Goal: Information Seeking & Learning: Learn about a topic

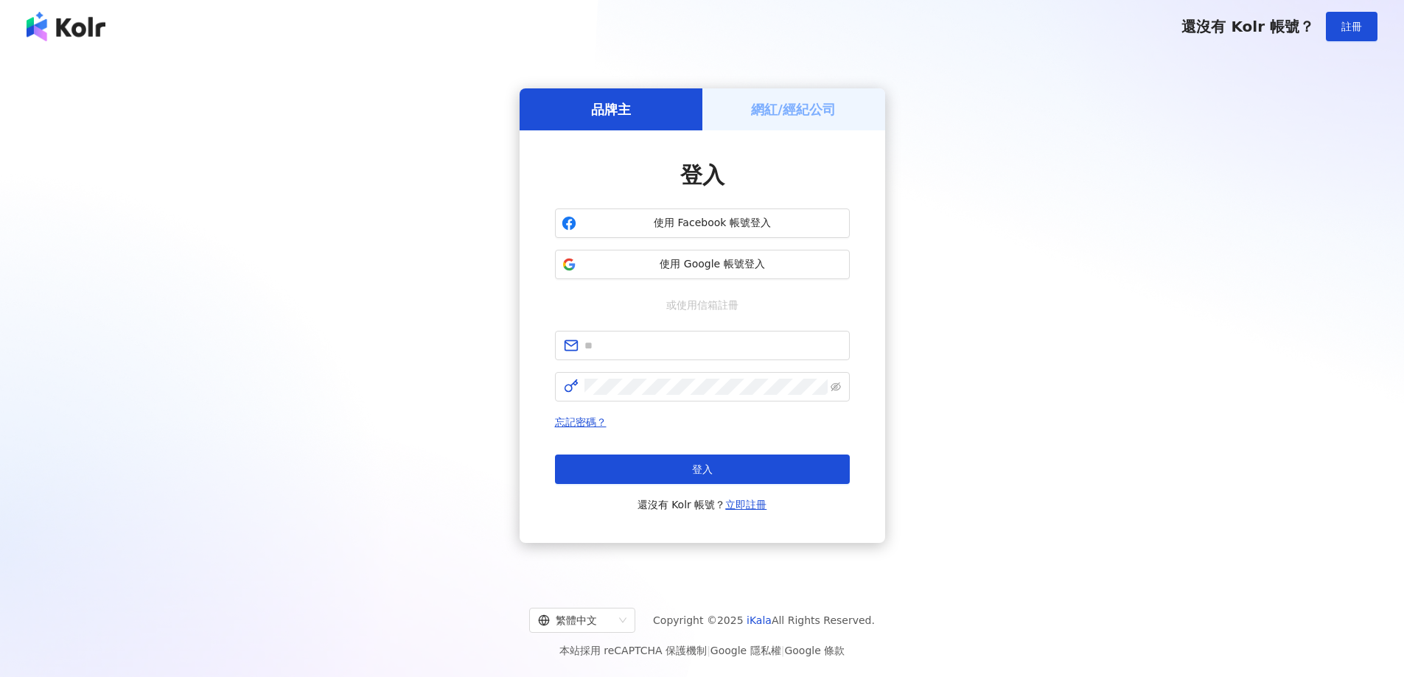
click at [691, 265] on span "使用 Google 帳號登入" at bounding box center [712, 264] width 261 height 15
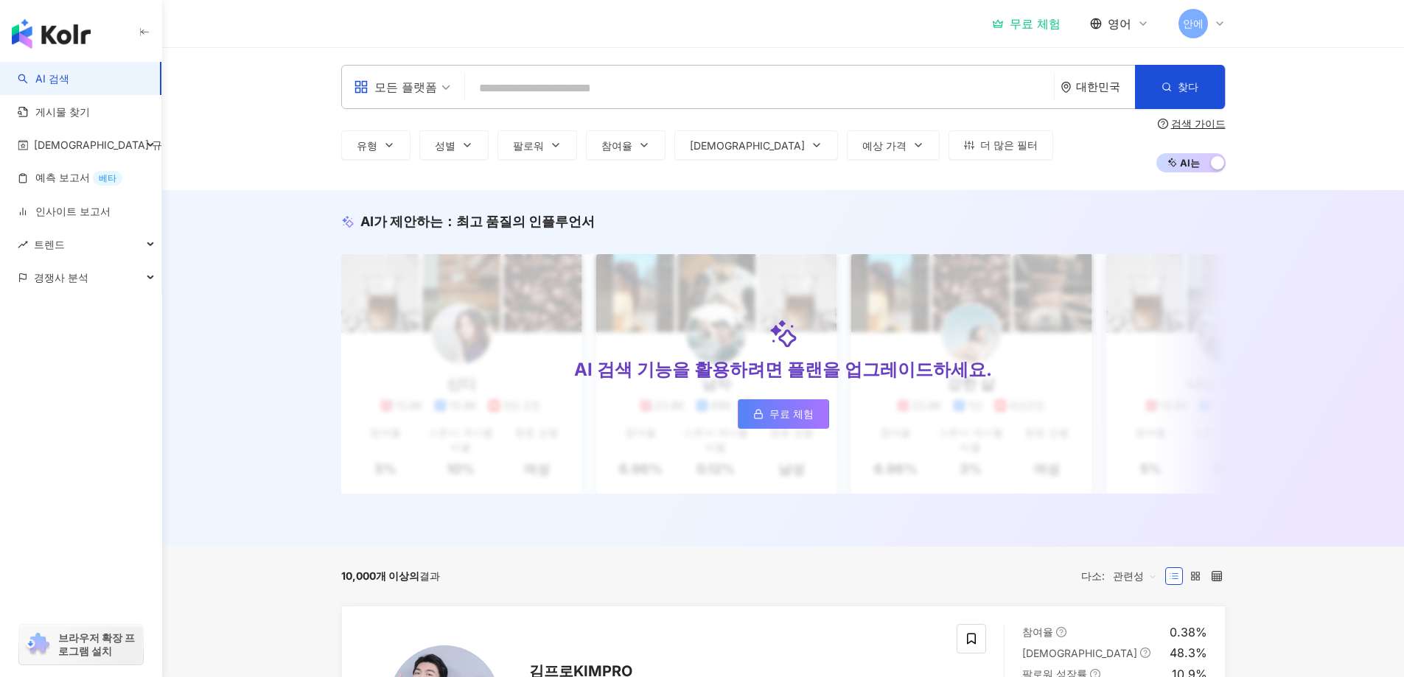
click at [481, 85] on input "search" at bounding box center [759, 88] width 577 height 28
type input "*"
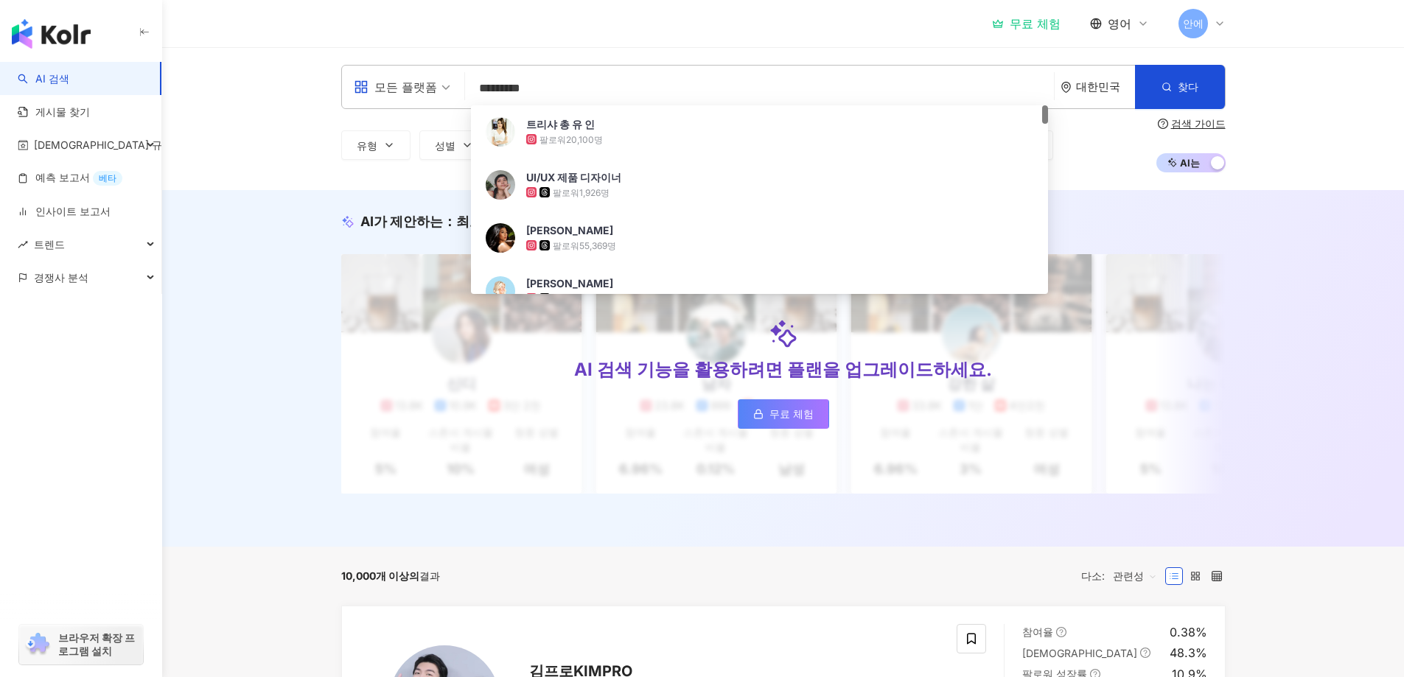
type input "**********"
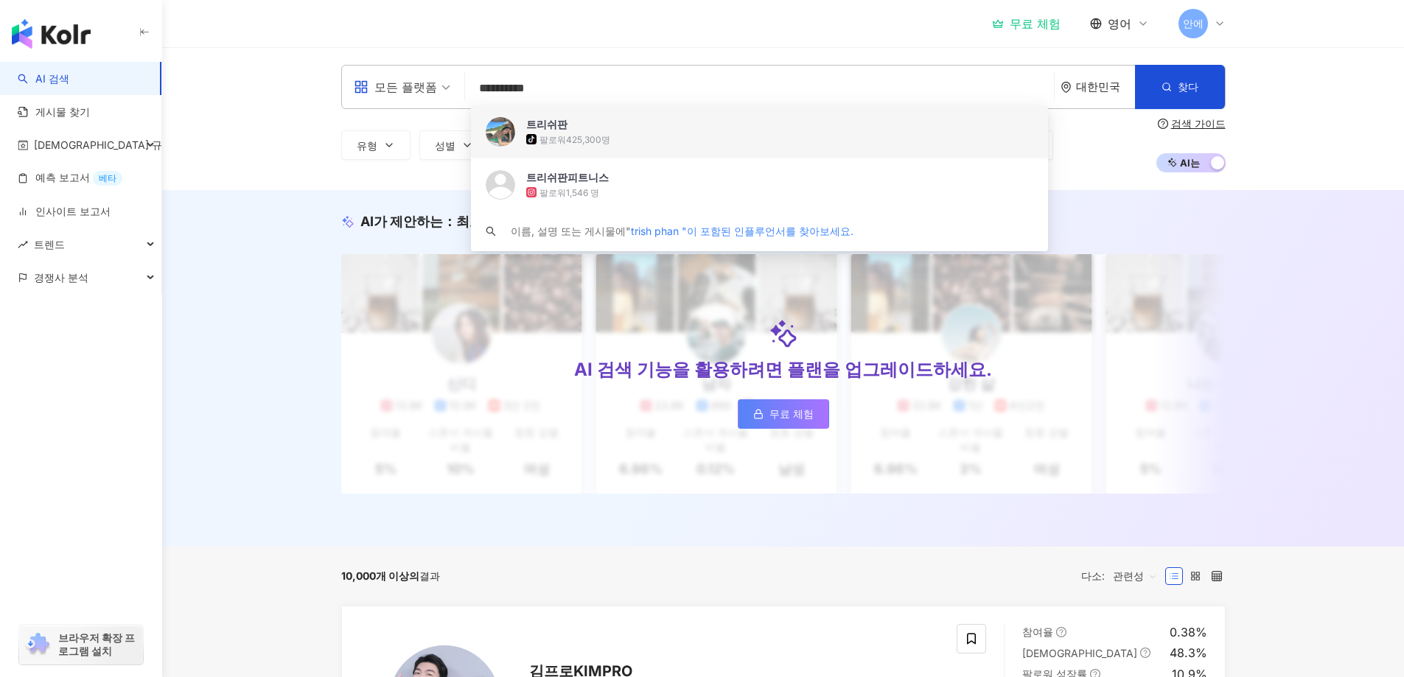
click at [561, 132] on div "tiktok-icon 팔로워 425,300명" at bounding box center [780, 139] width 508 height 15
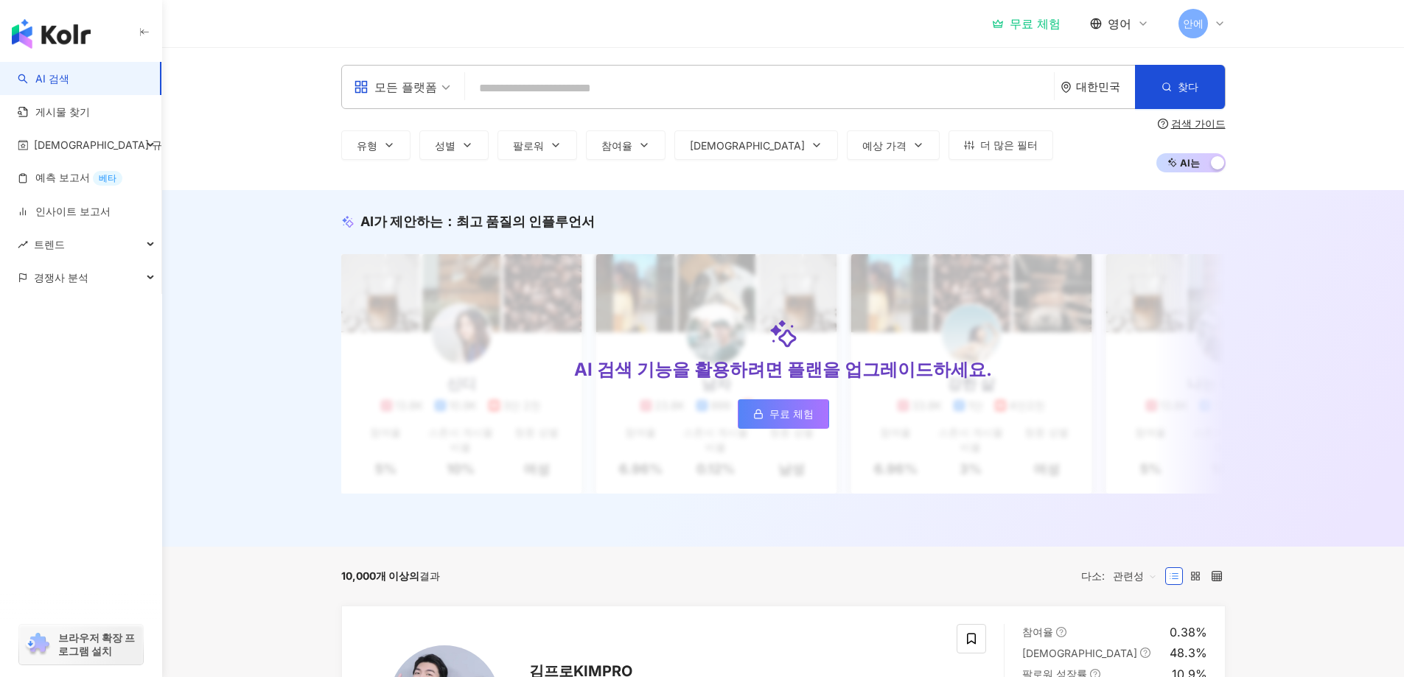
click at [511, 93] on input "search" at bounding box center [759, 88] width 577 height 28
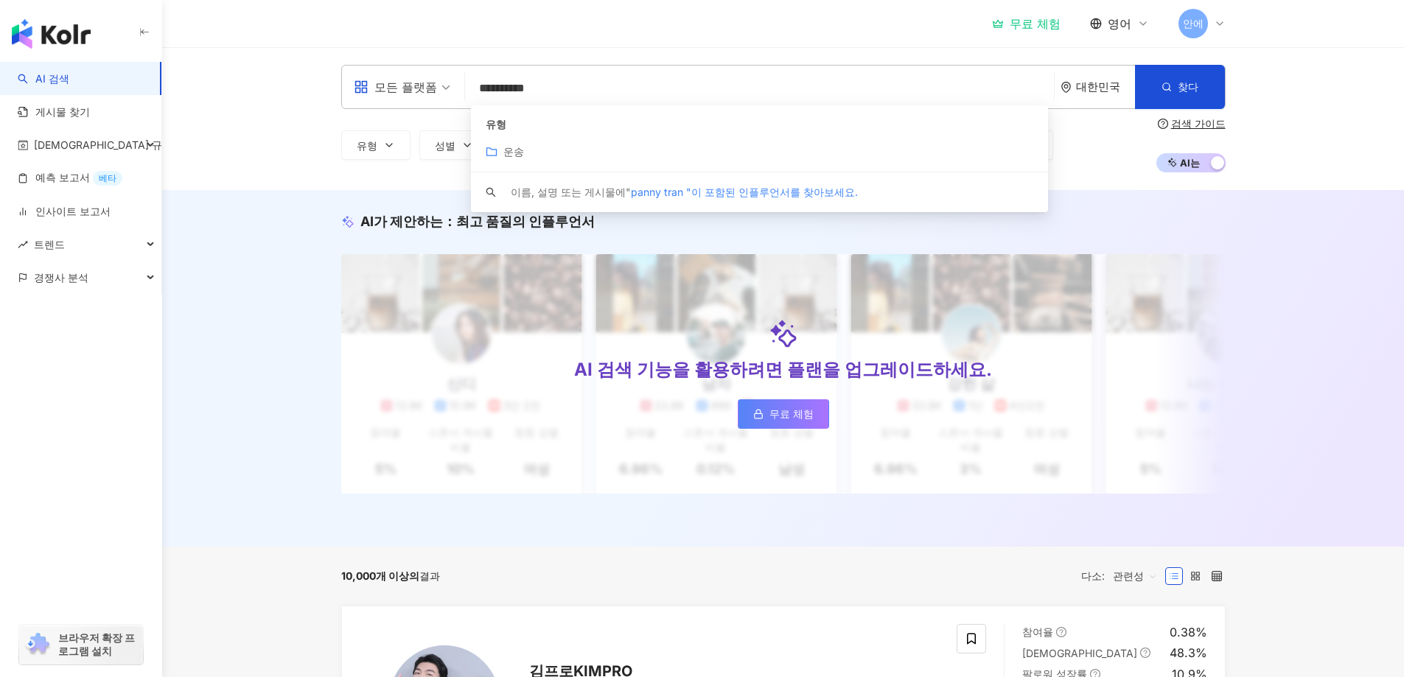
type input "**********"
click at [1087, 92] on font "대한민국" at bounding box center [1098, 87] width 44 height 14
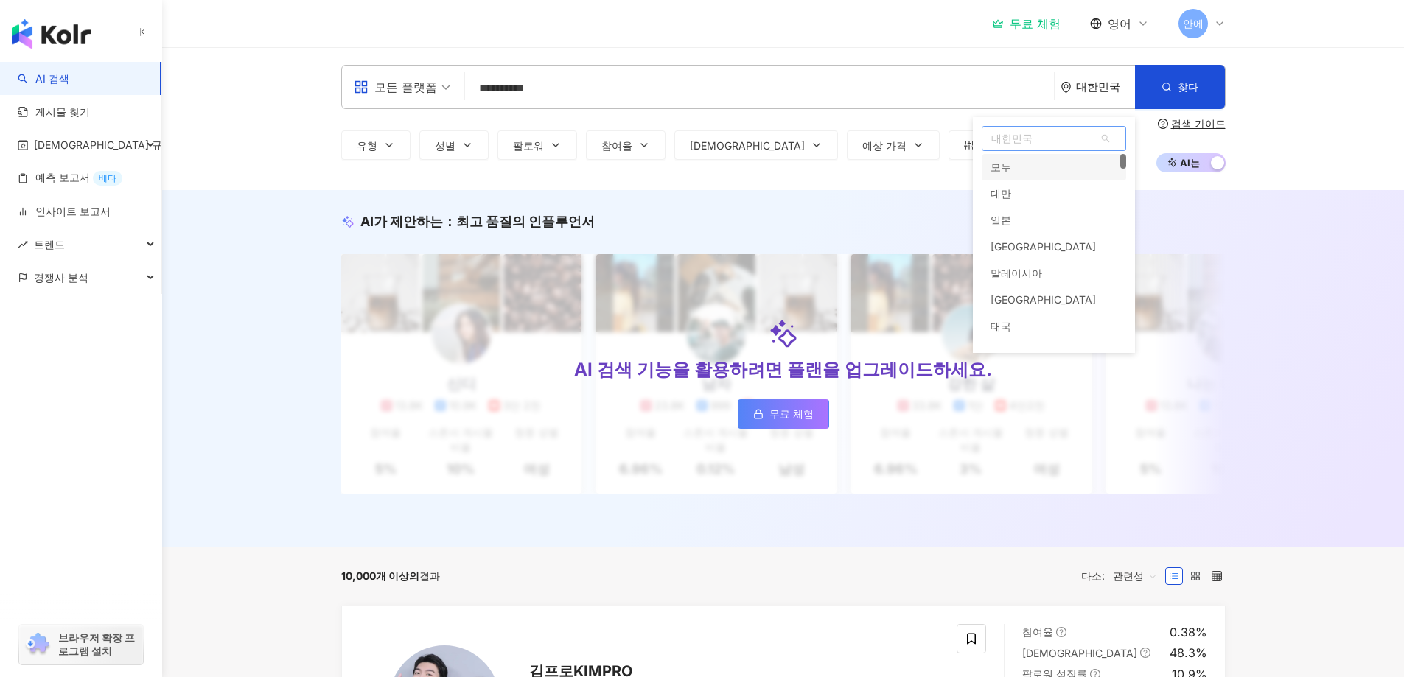
click at [1021, 167] on div "모두" at bounding box center [1053, 167] width 144 height 27
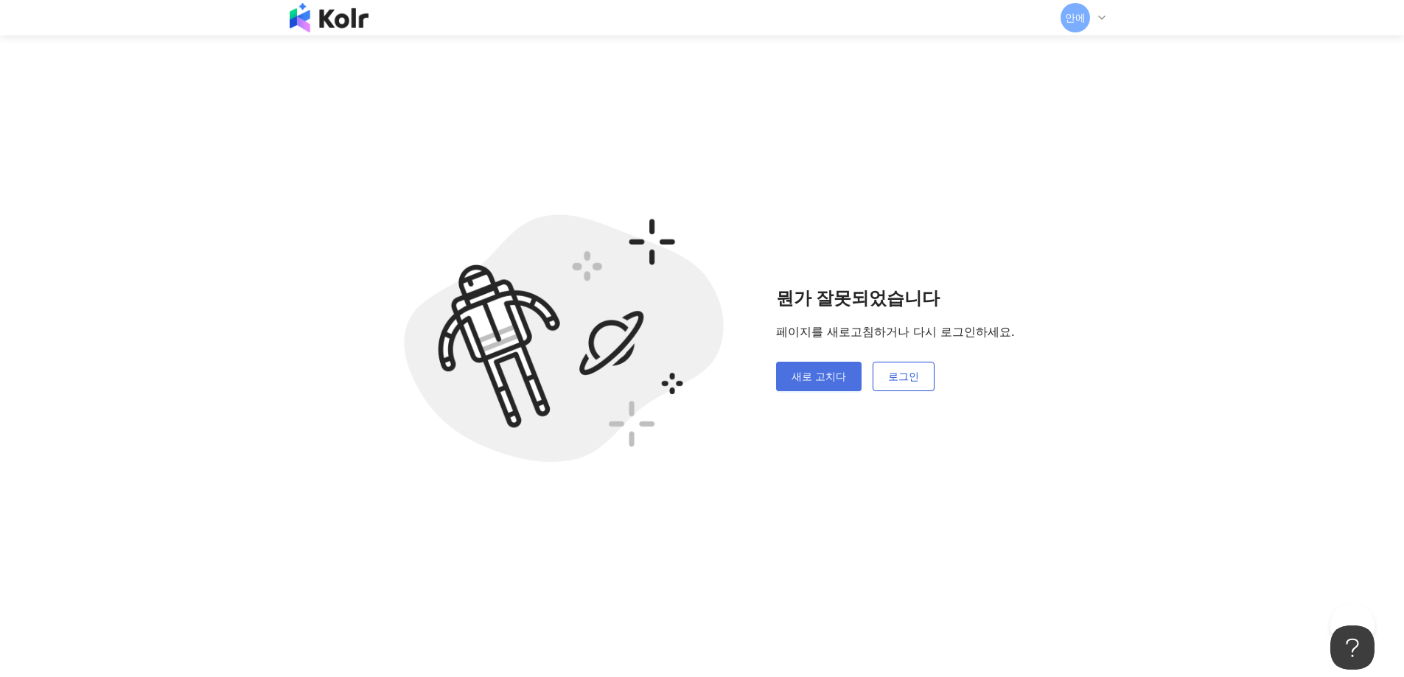
click at [819, 378] on font "새로 고치다" at bounding box center [818, 376] width 55 height 13
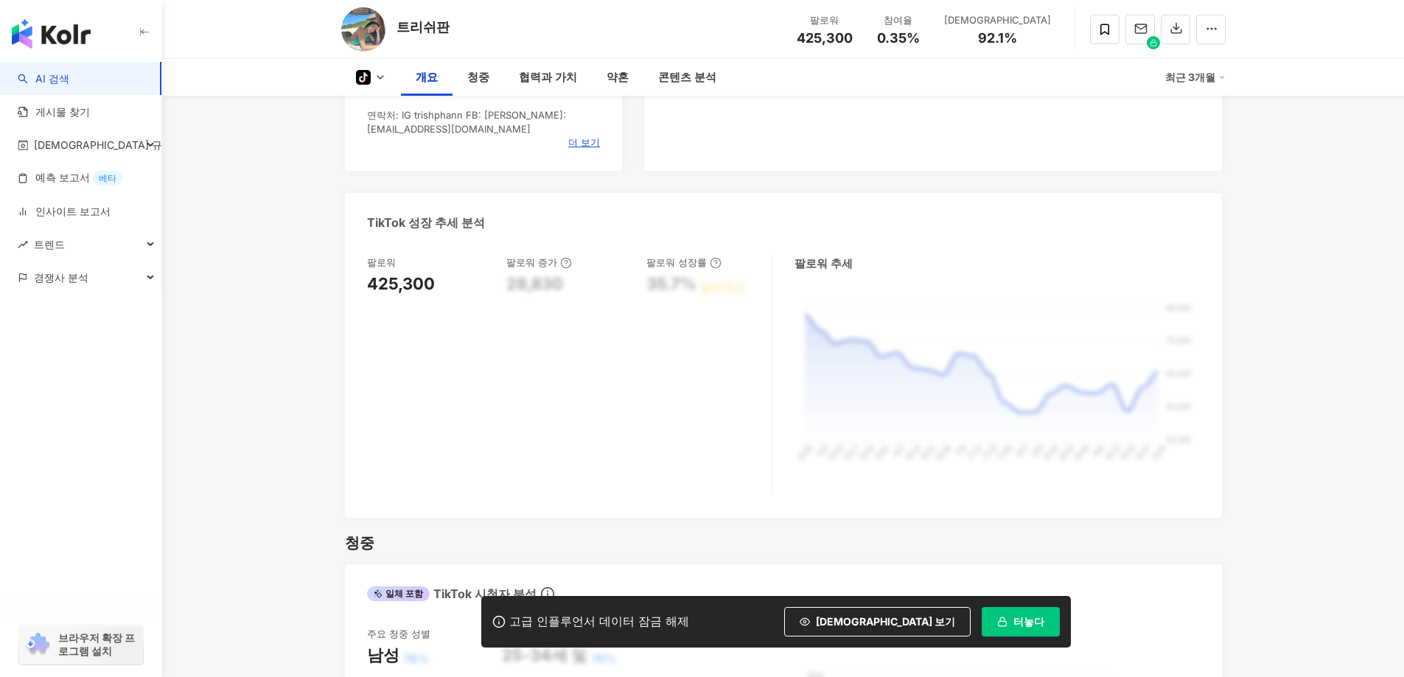
scroll to position [442, 0]
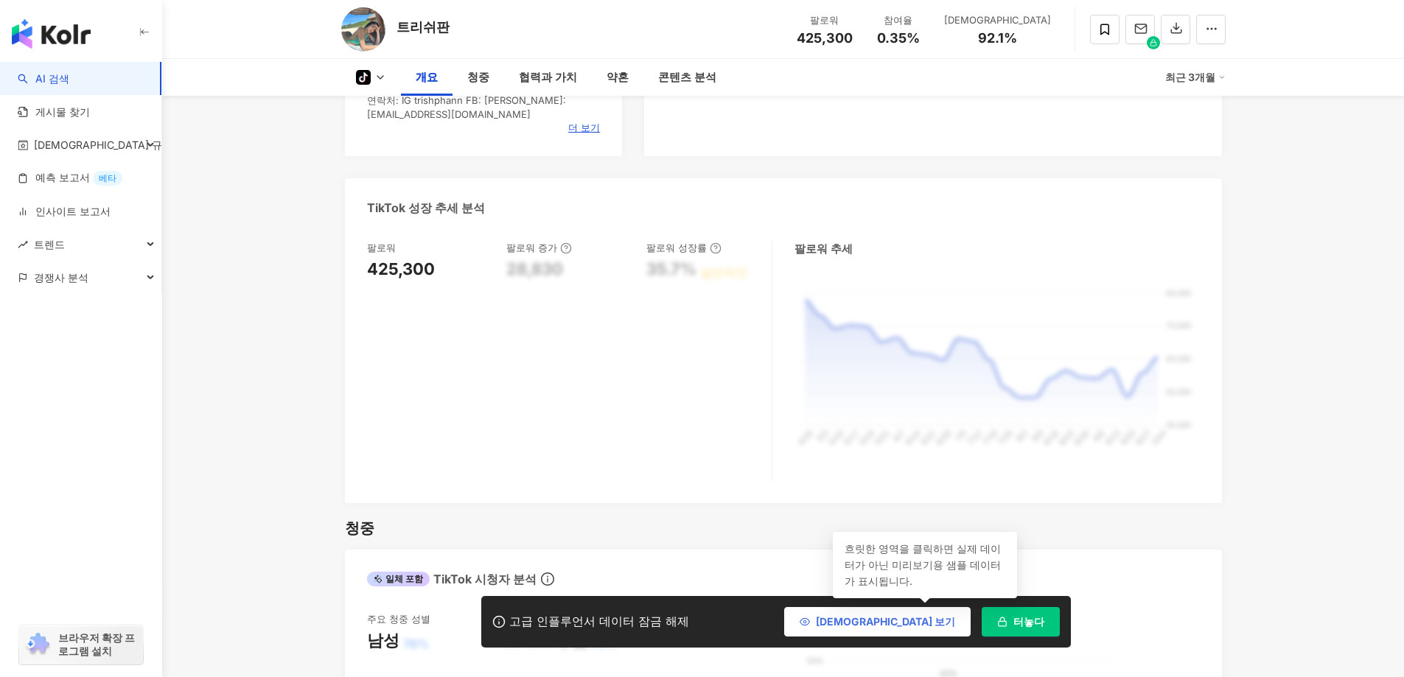
click at [810, 622] on icon "button" at bounding box center [804, 622] width 10 height 10
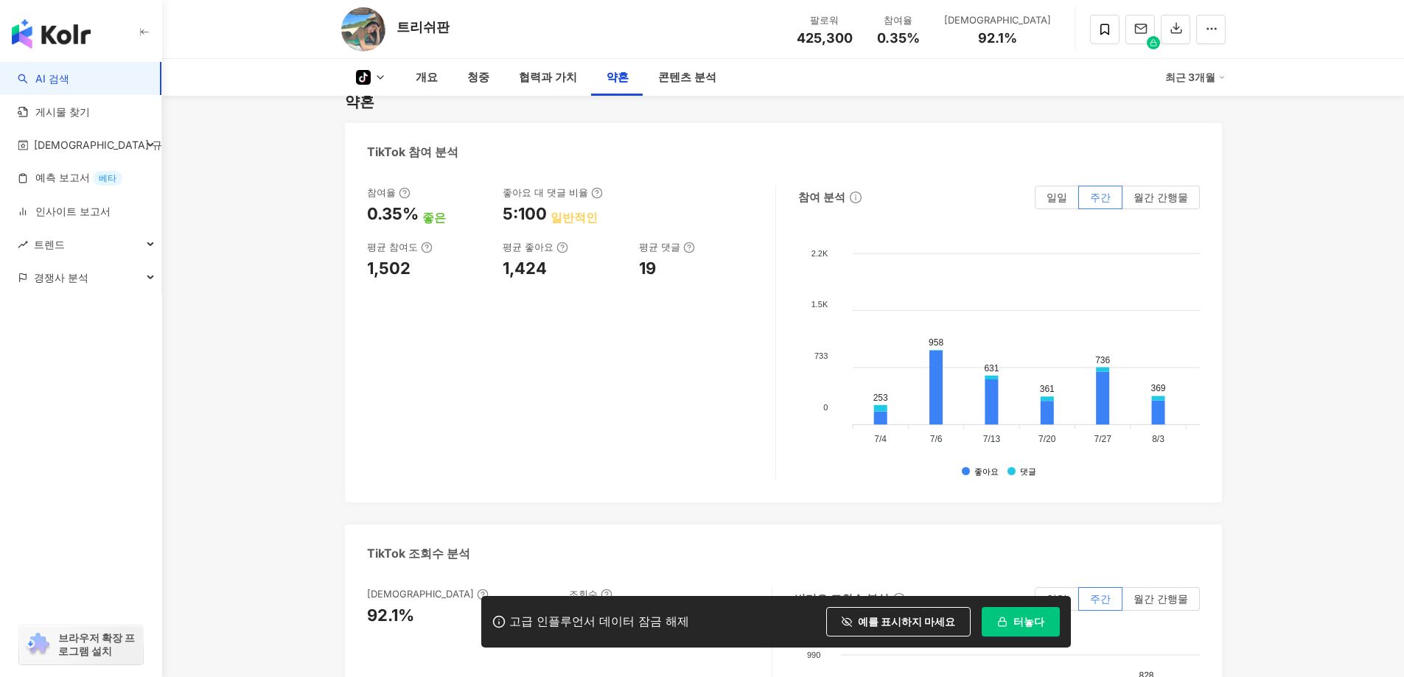
scroll to position [1473, 0]
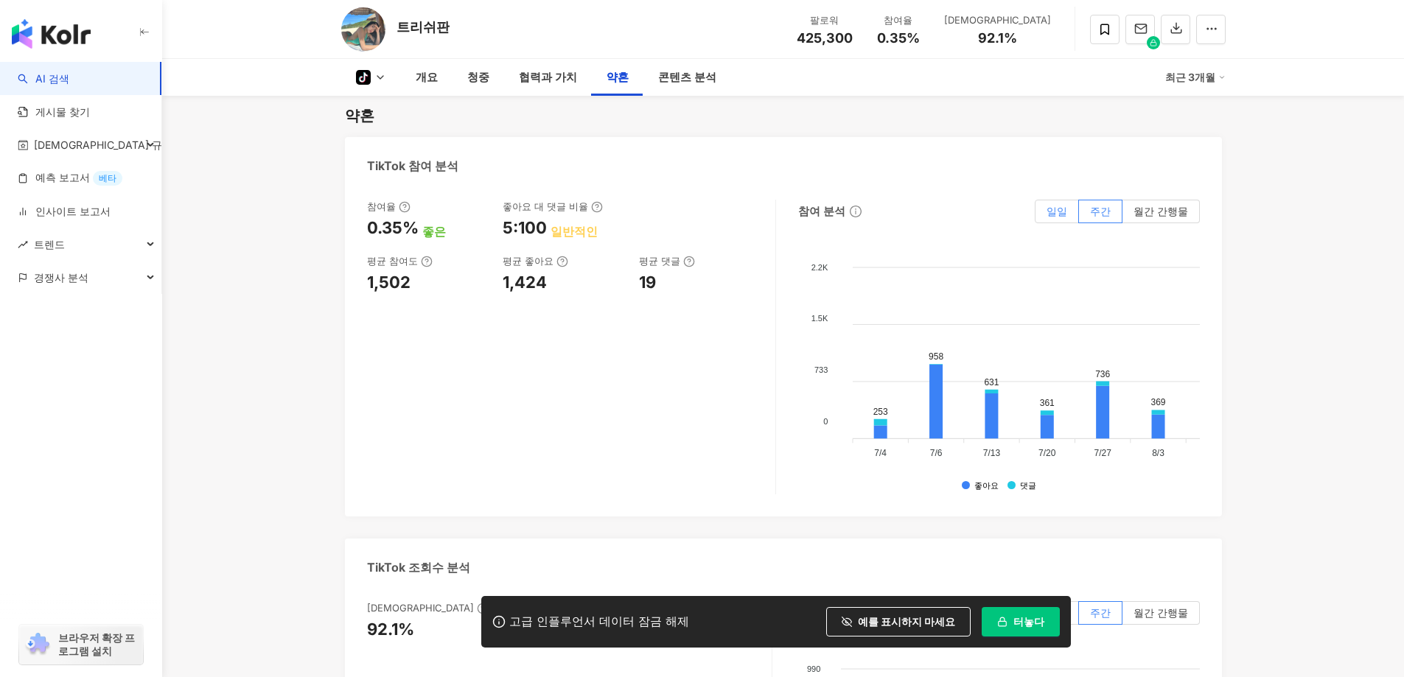
click at [1062, 217] on label "일일" at bounding box center [1056, 212] width 44 height 24
click at [1041, 211] on span at bounding box center [1056, 211] width 43 height 22
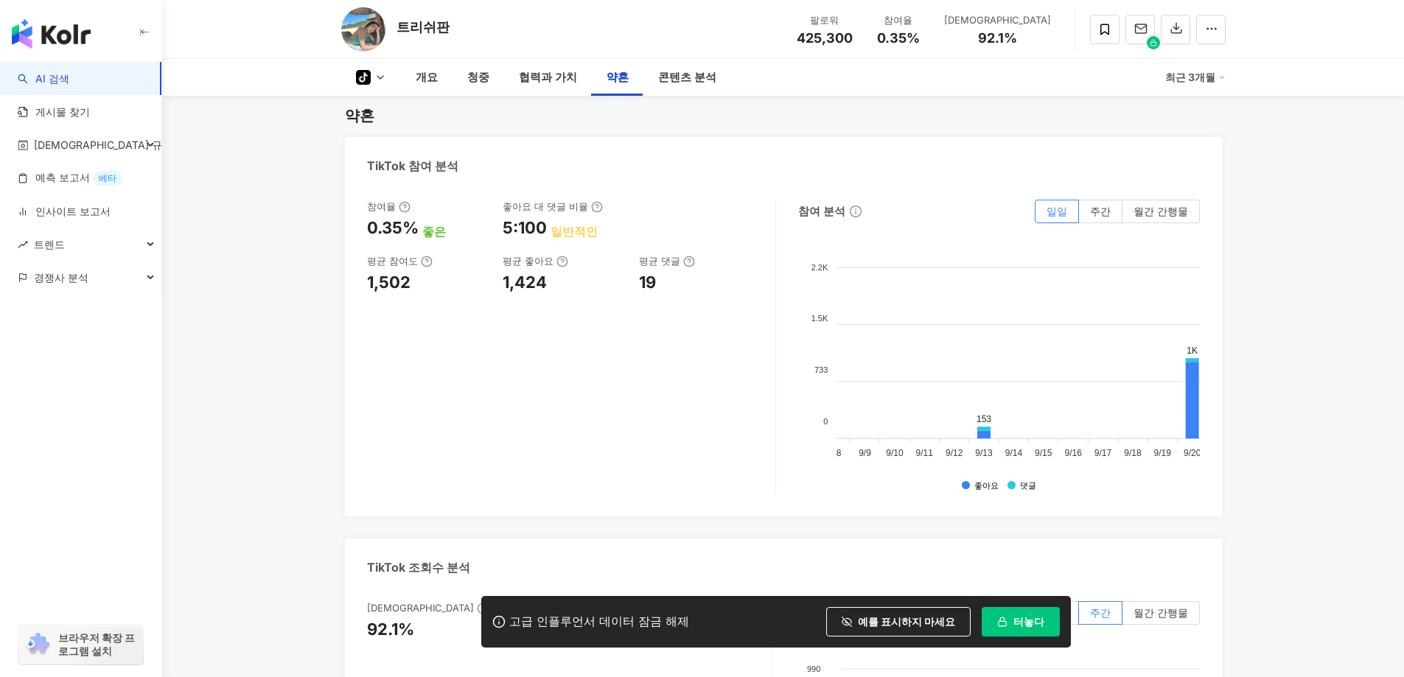
scroll to position [0, 2436]
click at [1166, 212] on font "월간 간행물" at bounding box center [1160, 211] width 55 height 13
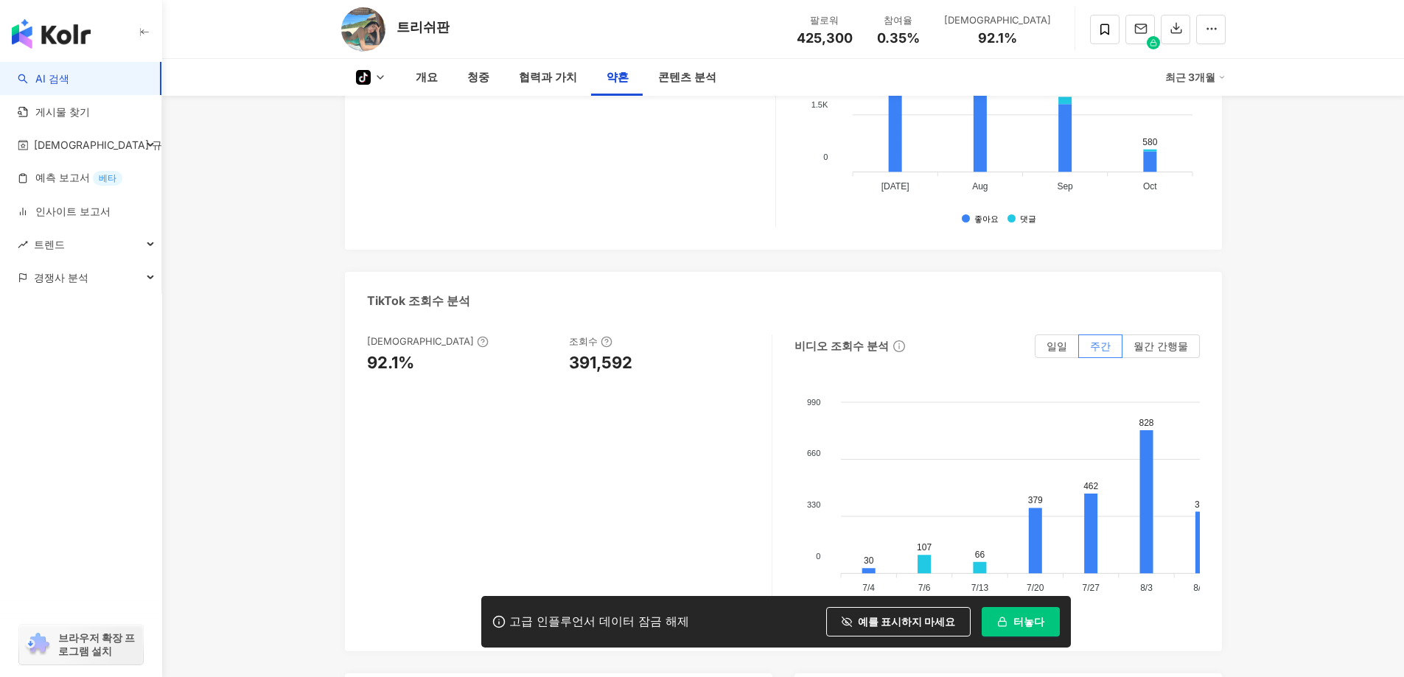
scroll to position [1842, 0]
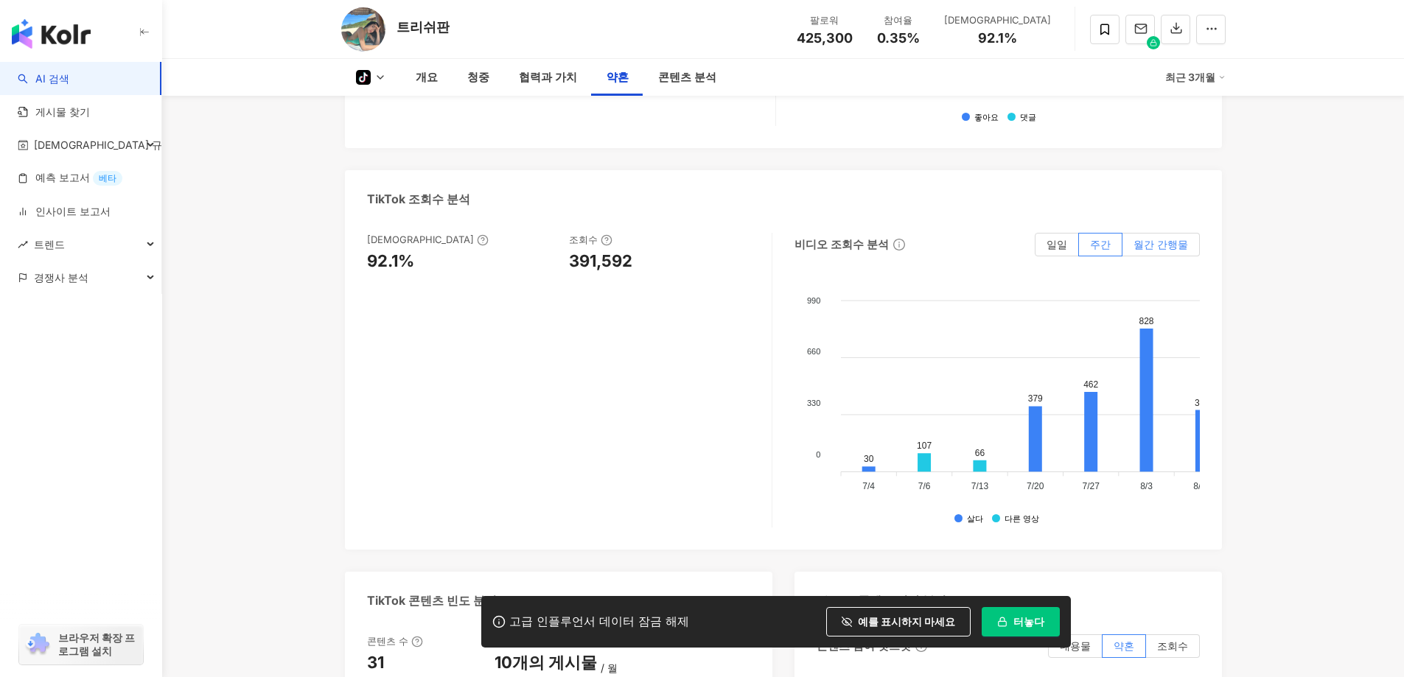
click at [1170, 248] on font "월간 간행물" at bounding box center [1160, 244] width 55 height 13
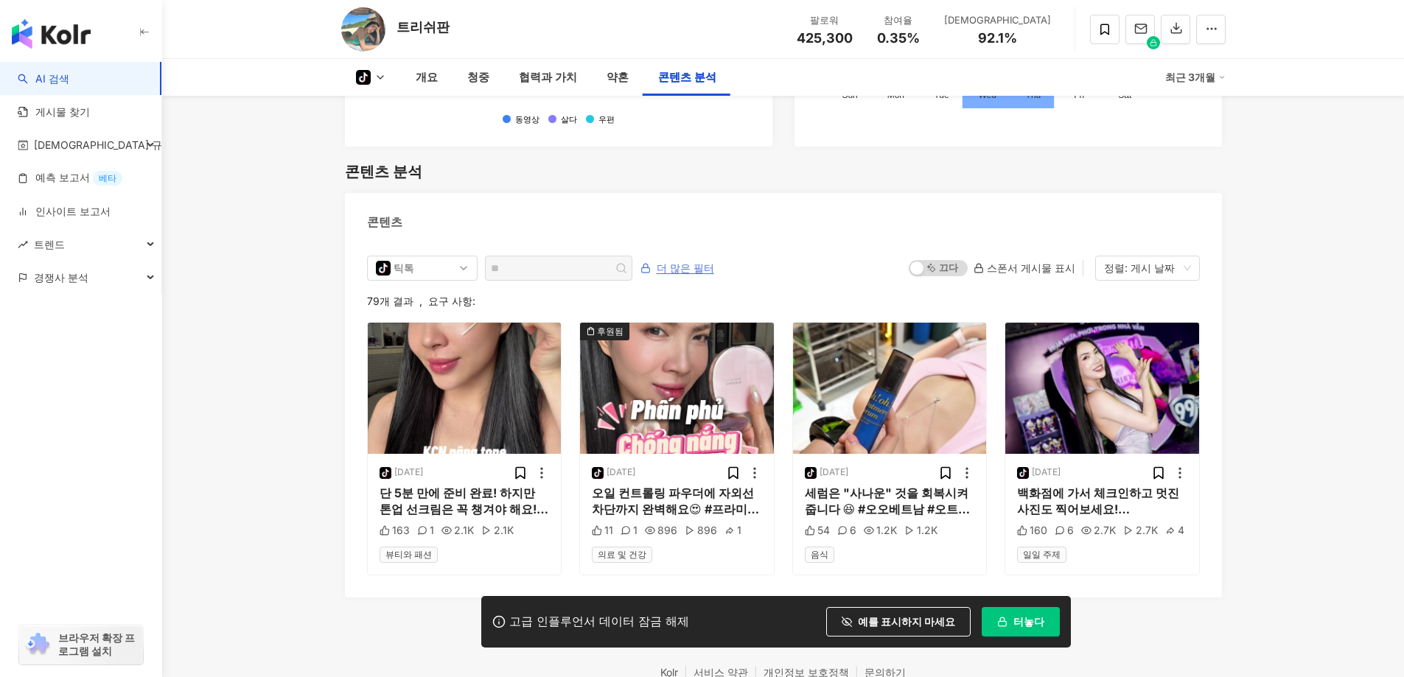
scroll to position [2803, 0]
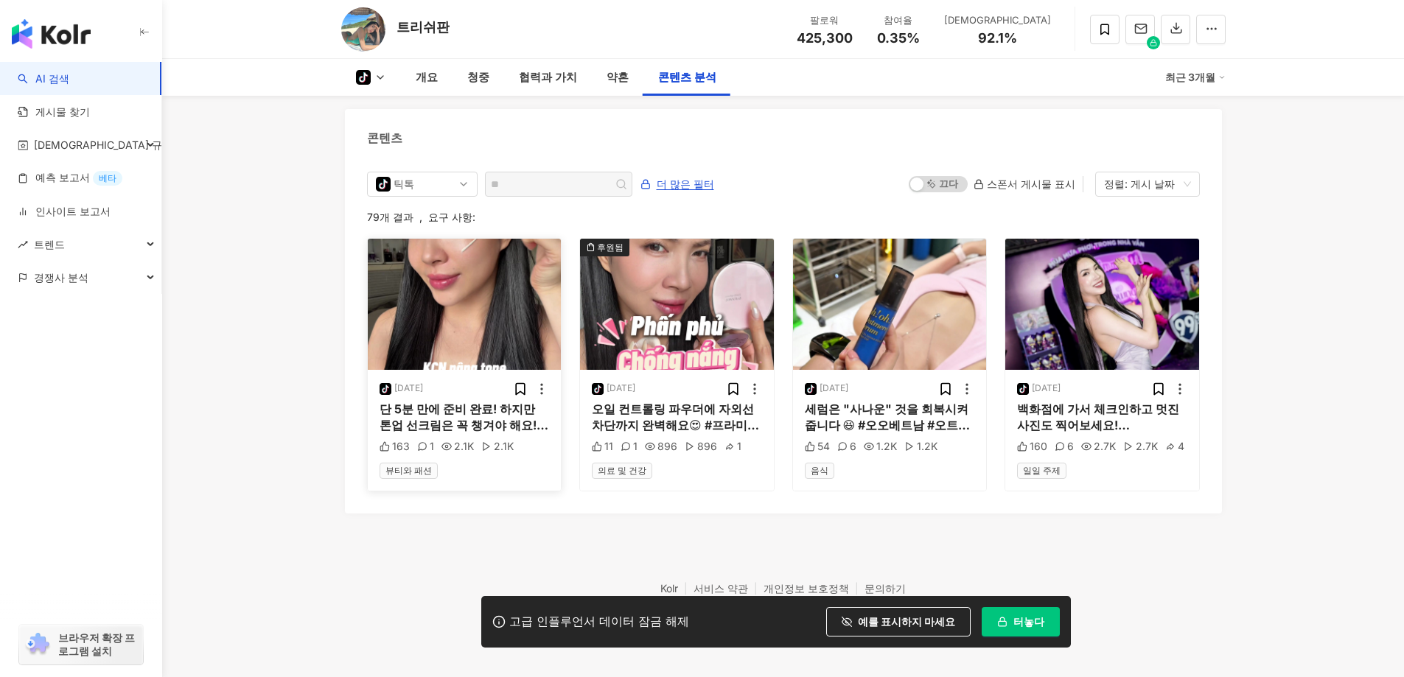
click at [438, 326] on img "button" at bounding box center [465, 304] width 194 height 131
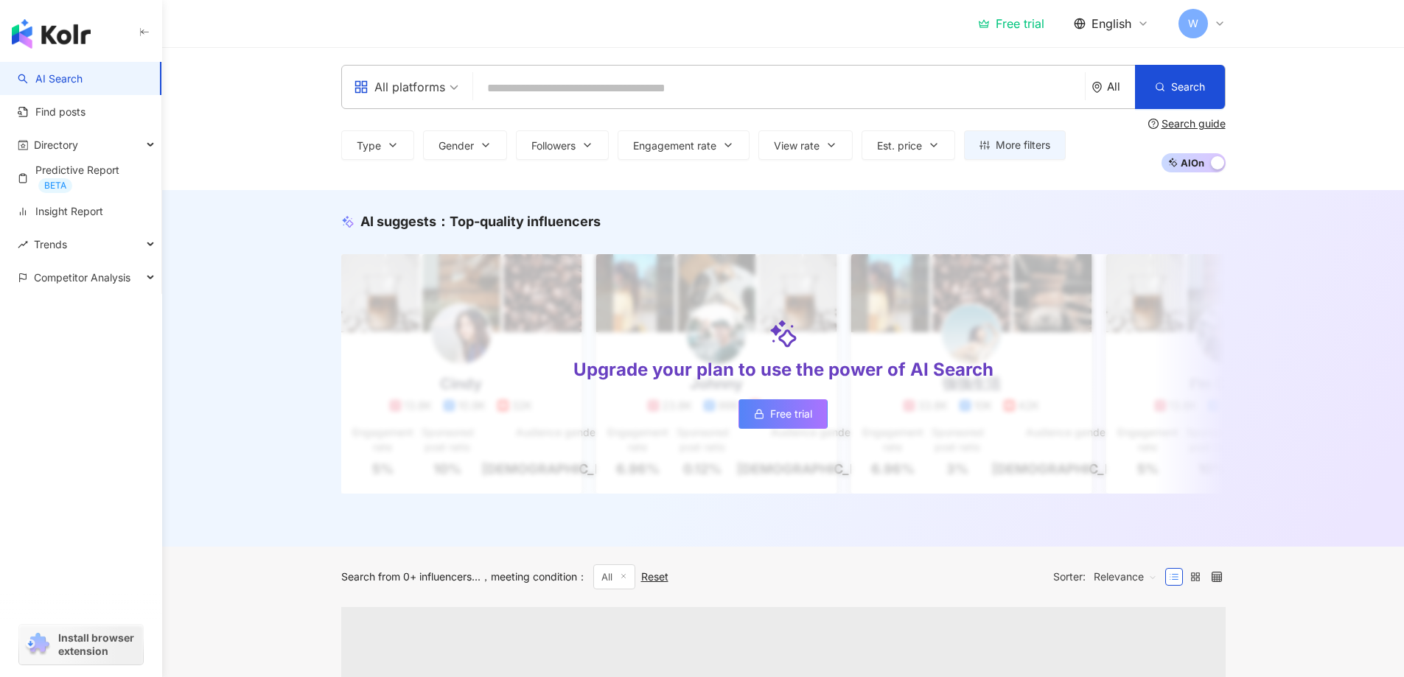
click at [502, 88] on input "search" at bounding box center [779, 88] width 600 height 28
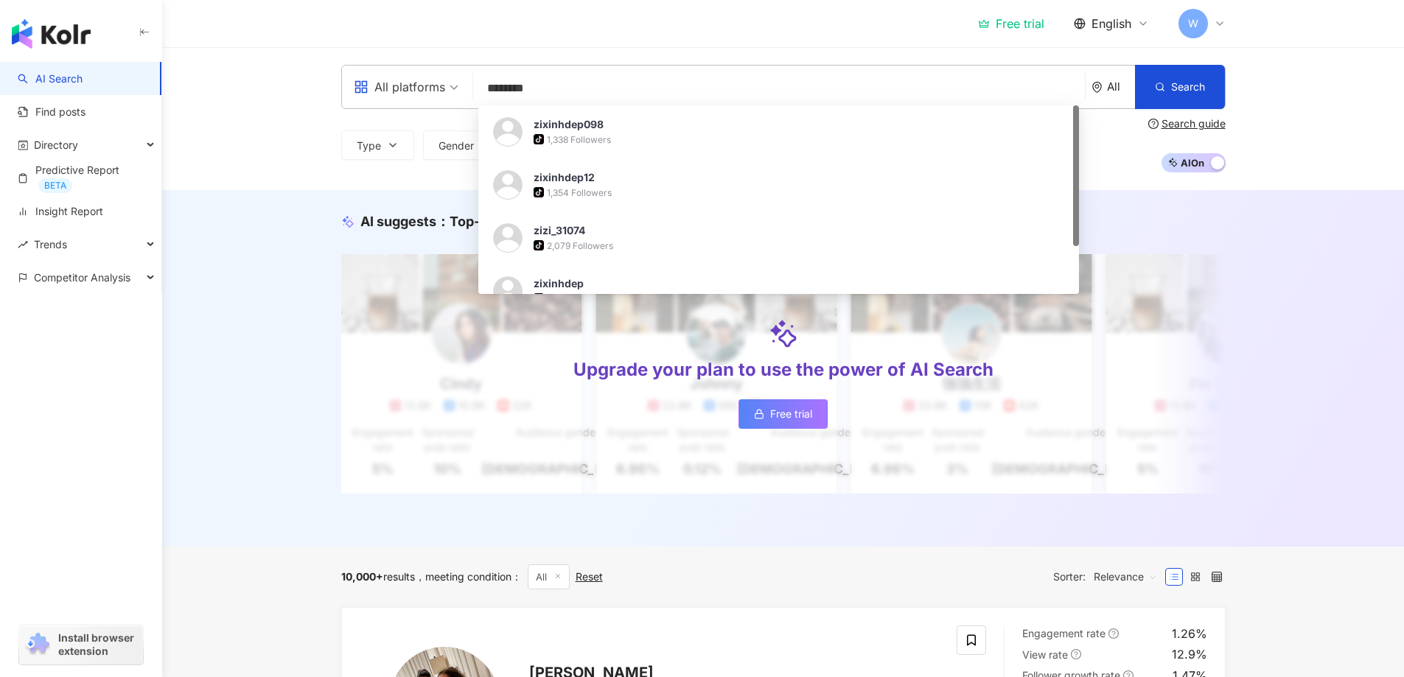
type input "*********"
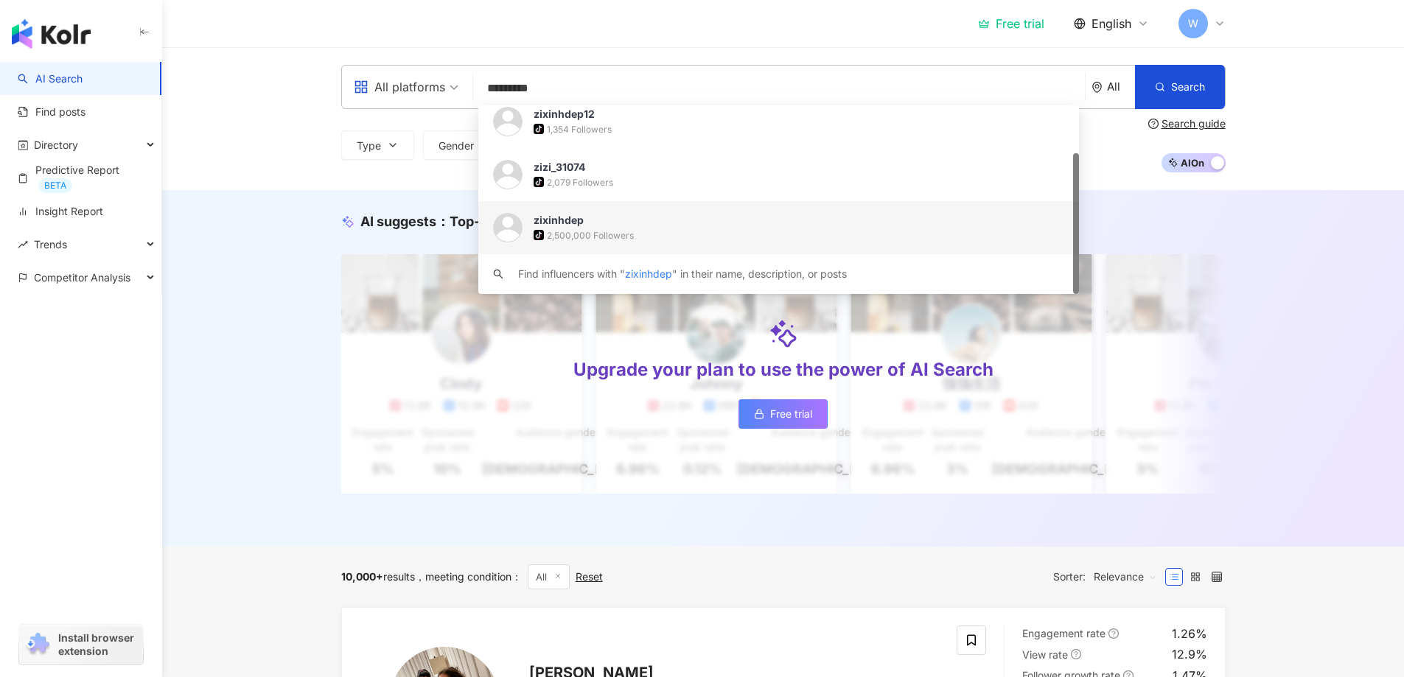
click at [565, 231] on div "2,500,000 Followers" at bounding box center [590, 235] width 87 height 13
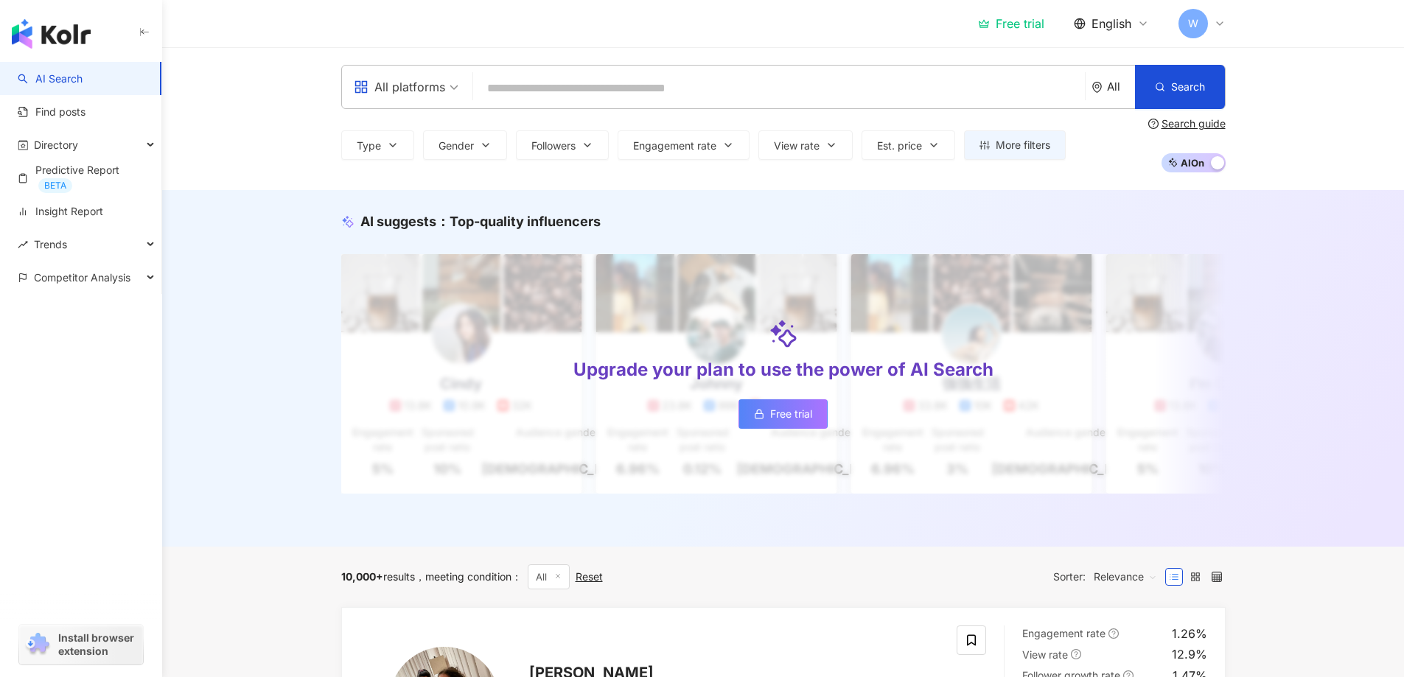
click at [487, 82] on input "search" at bounding box center [779, 88] width 600 height 28
paste input "*********"
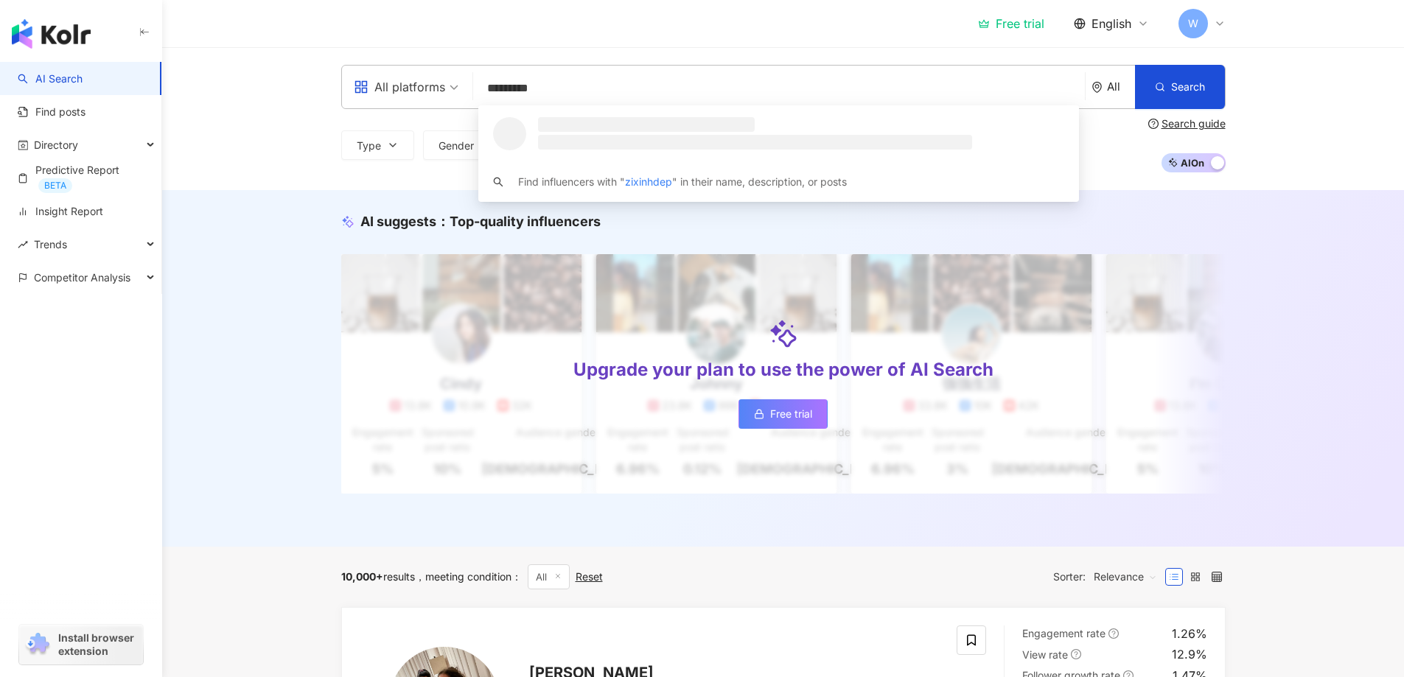
scroll to position [0, 0]
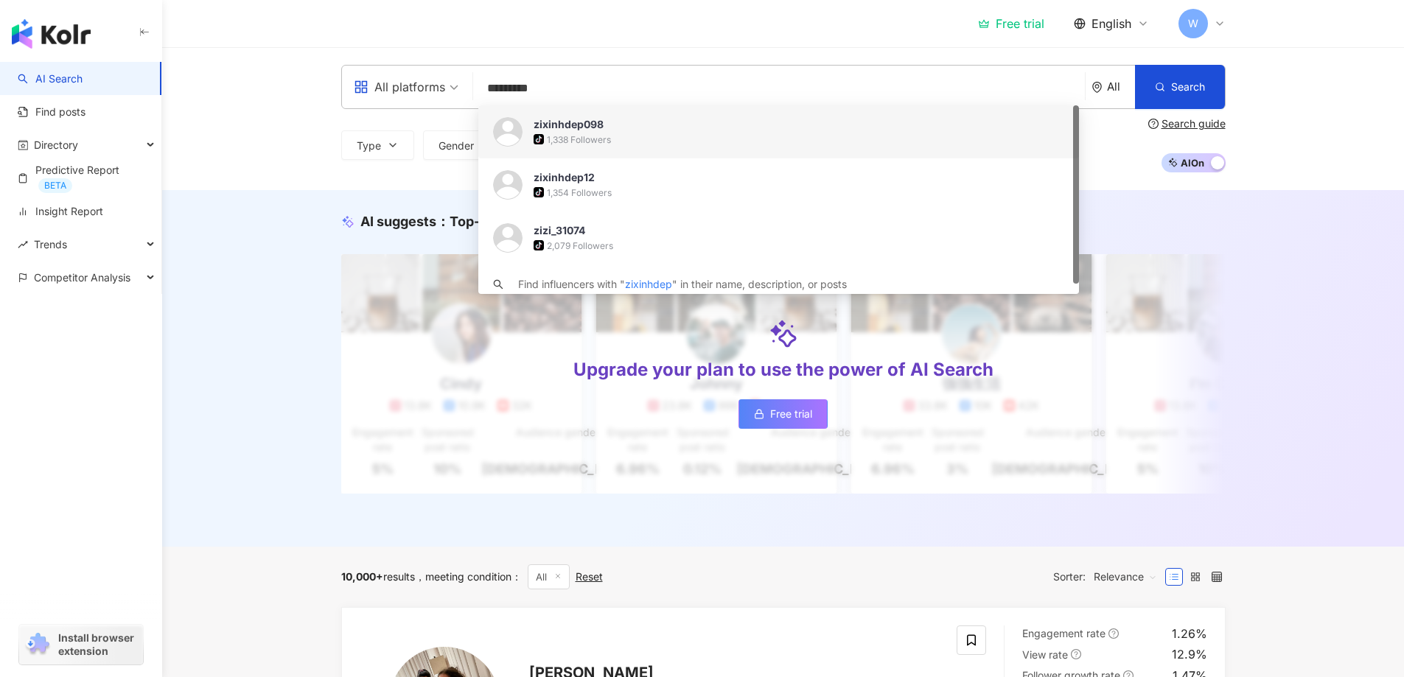
click at [560, 88] on input "*********" at bounding box center [779, 88] width 600 height 28
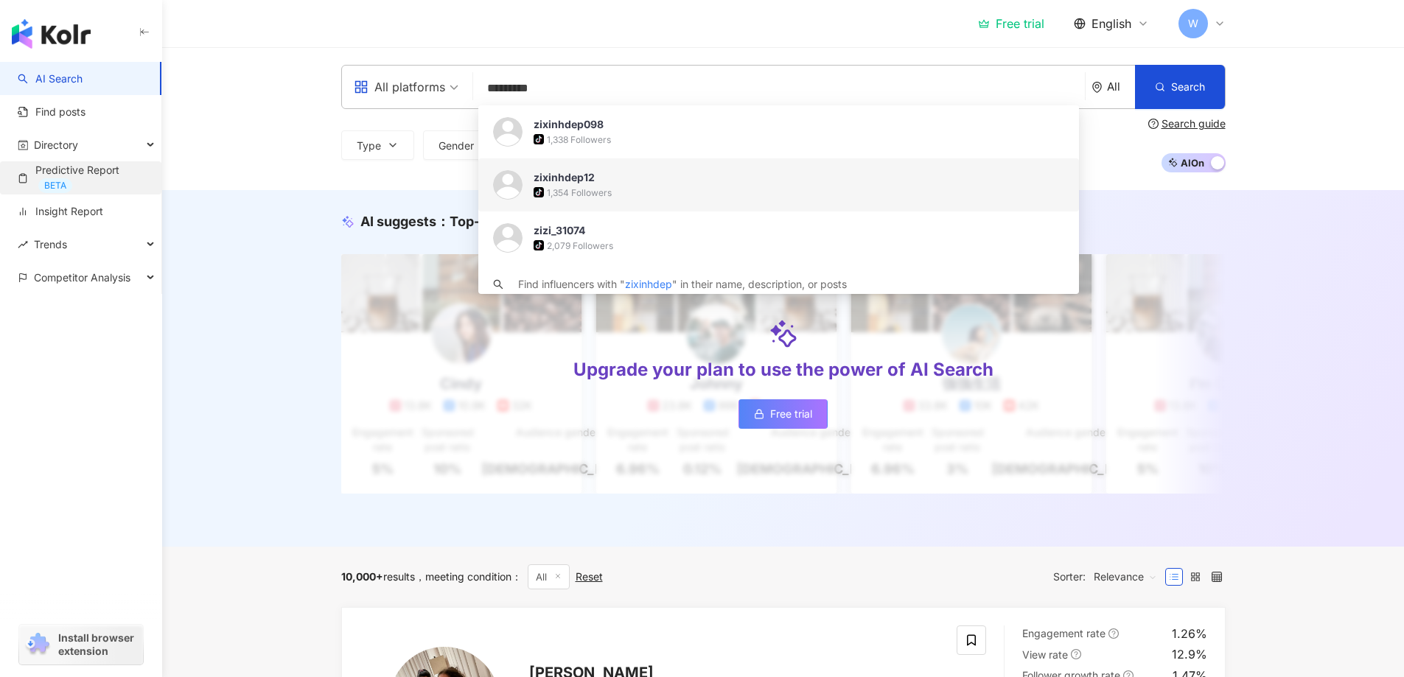
type input "*********"
click at [78, 174] on link "Predictive Report BETA" at bounding box center [84, 178] width 132 height 30
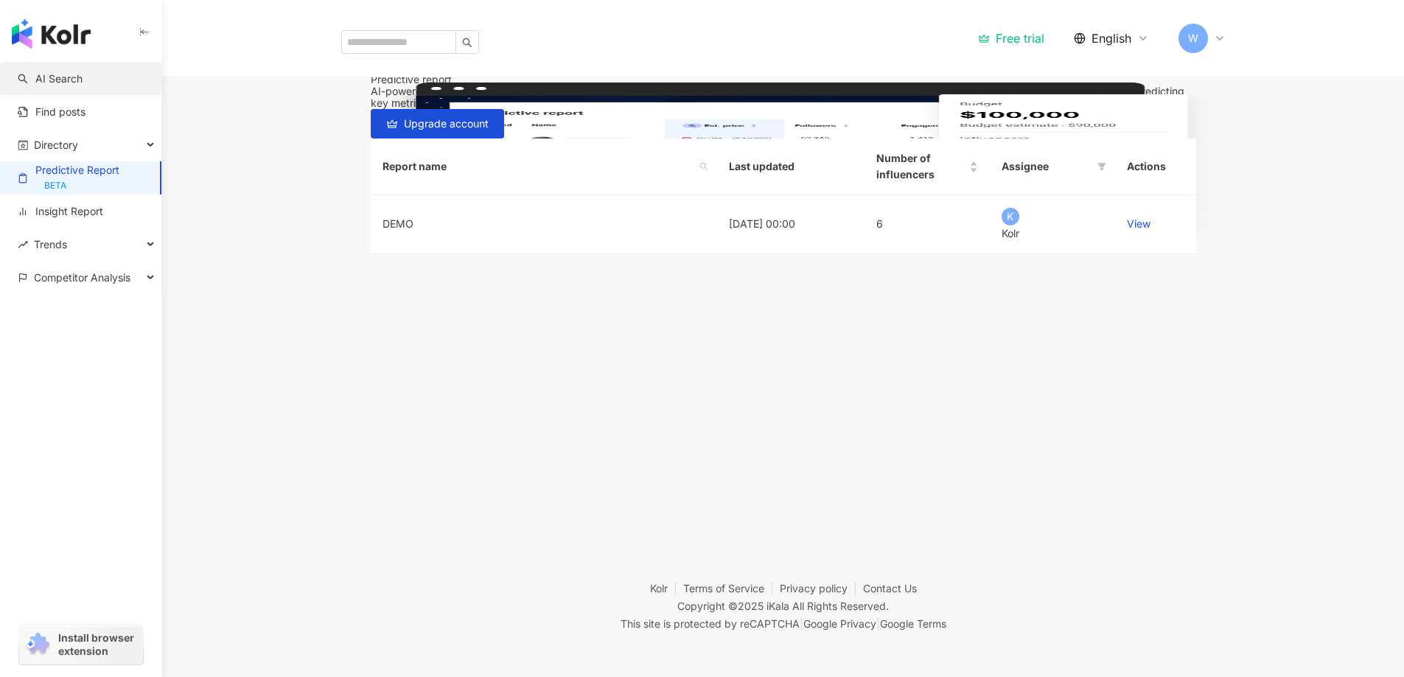
click at [63, 86] on link "AI Search" at bounding box center [50, 78] width 65 height 15
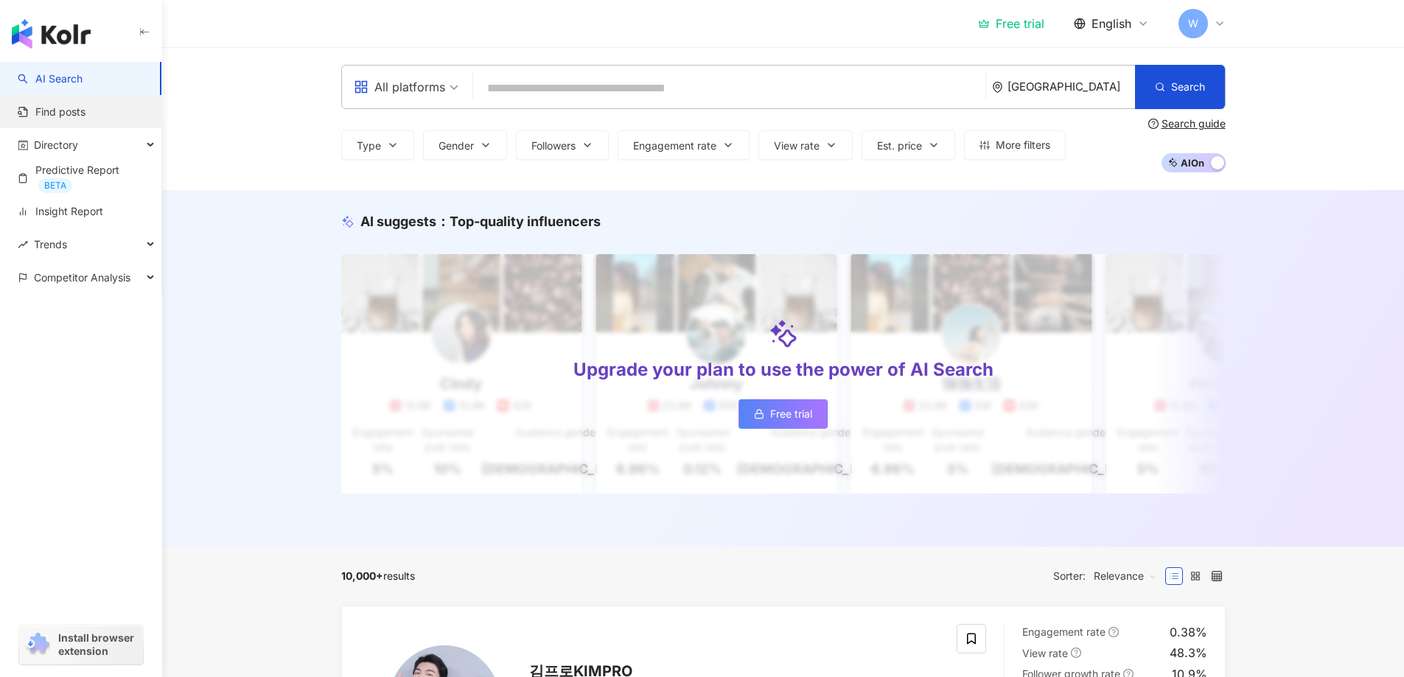
click at [55, 113] on link "Find posts" at bounding box center [52, 112] width 68 height 15
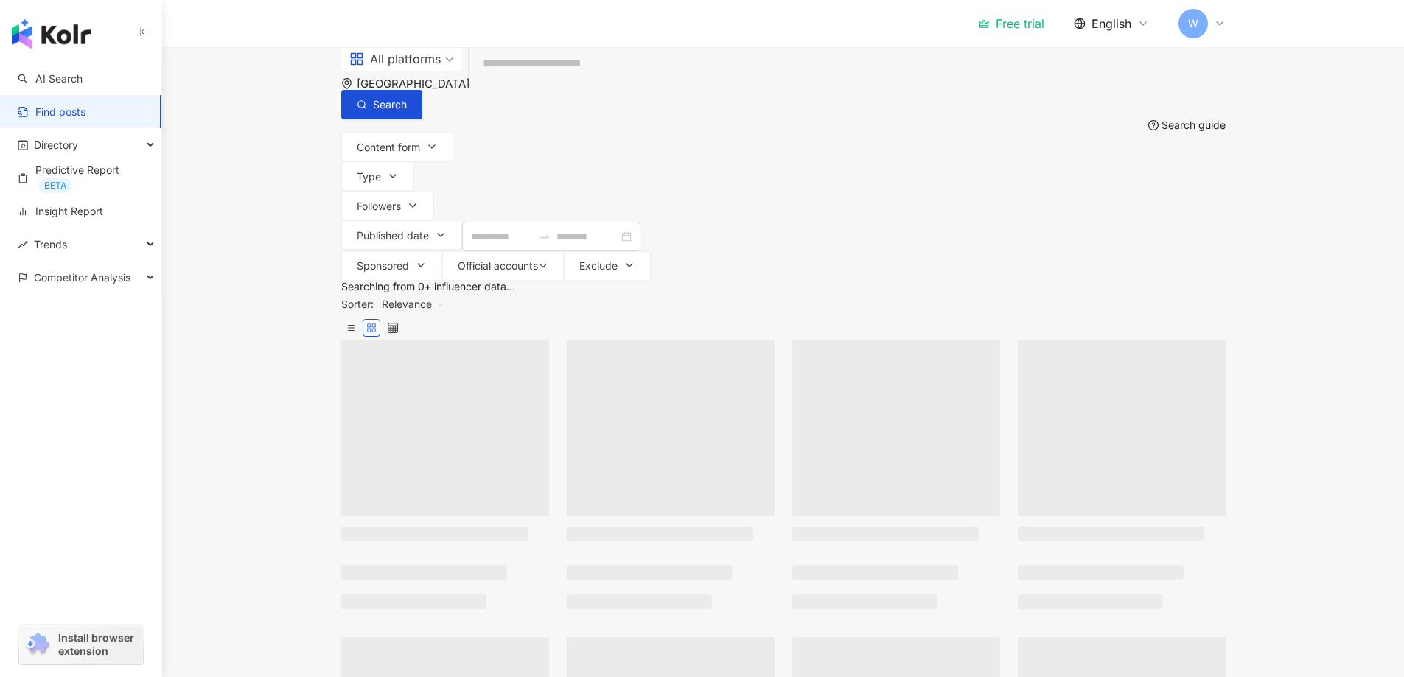
click at [516, 80] on input "search" at bounding box center [541, 64] width 134 height 32
click at [484, 88] on div "[GEOGRAPHIC_DATA]" at bounding box center [420, 83] width 127 height 13
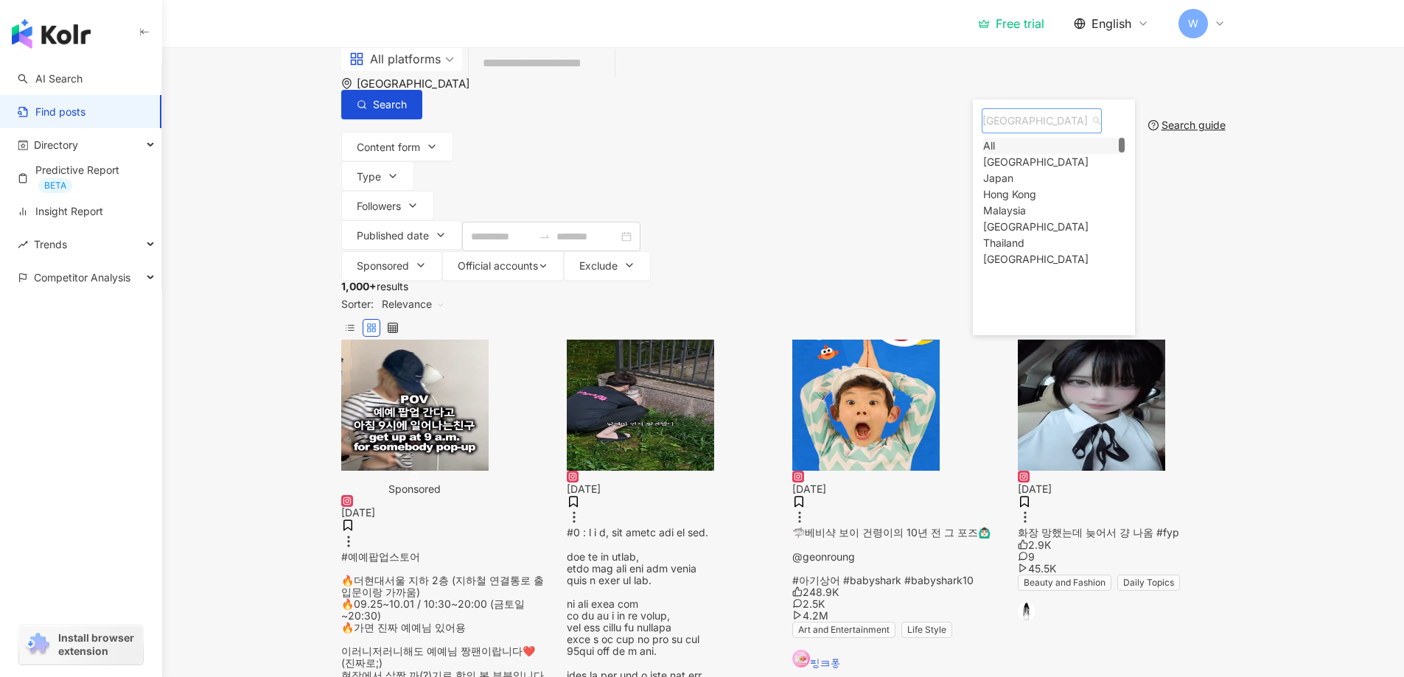
click at [995, 154] on div "All" at bounding box center [989, 146] width 12 height 16
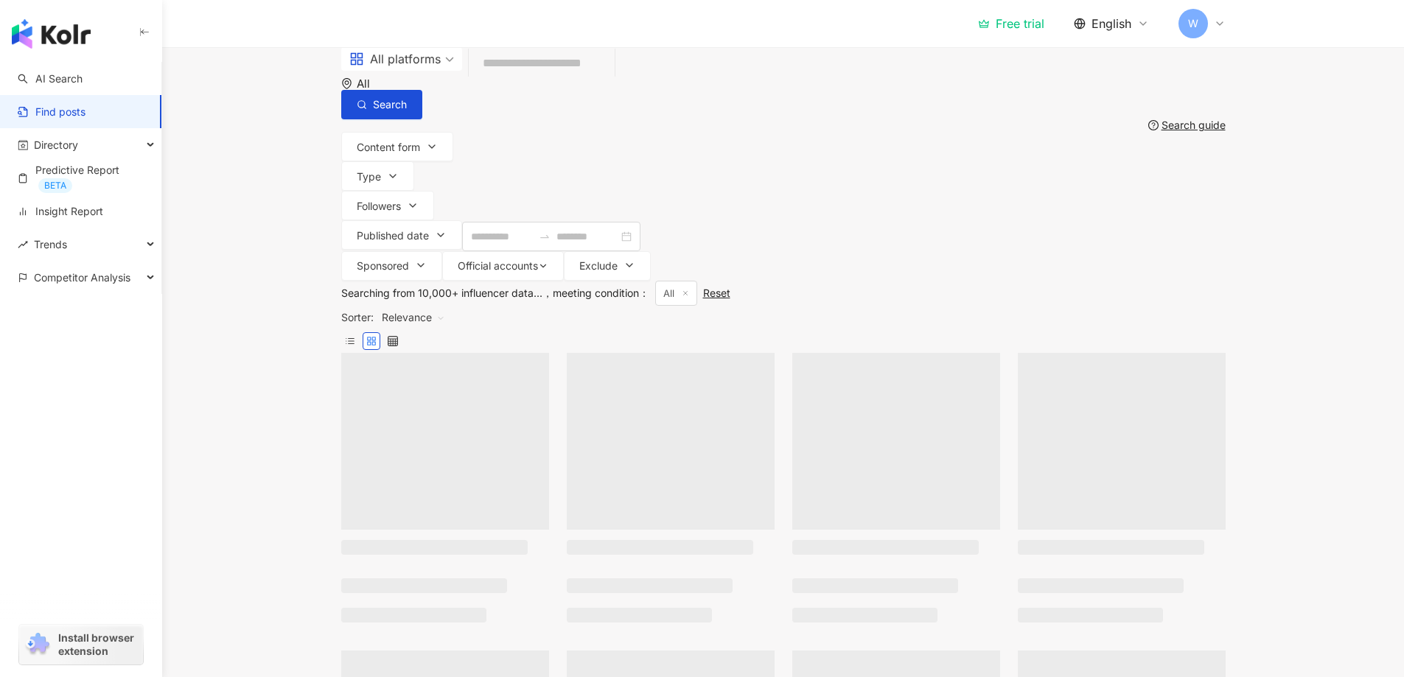
click at [495, 80] on input "search" at bounding box center [541, 64] width 134 height 32
paste input "*********"
click at [551, 80] on input "*********" at bounding box center [541, 64] width 134 height 32
type input "*********"
click at [422, 96] on button "Search" at bounding box center [381, 104] width 81 height 29
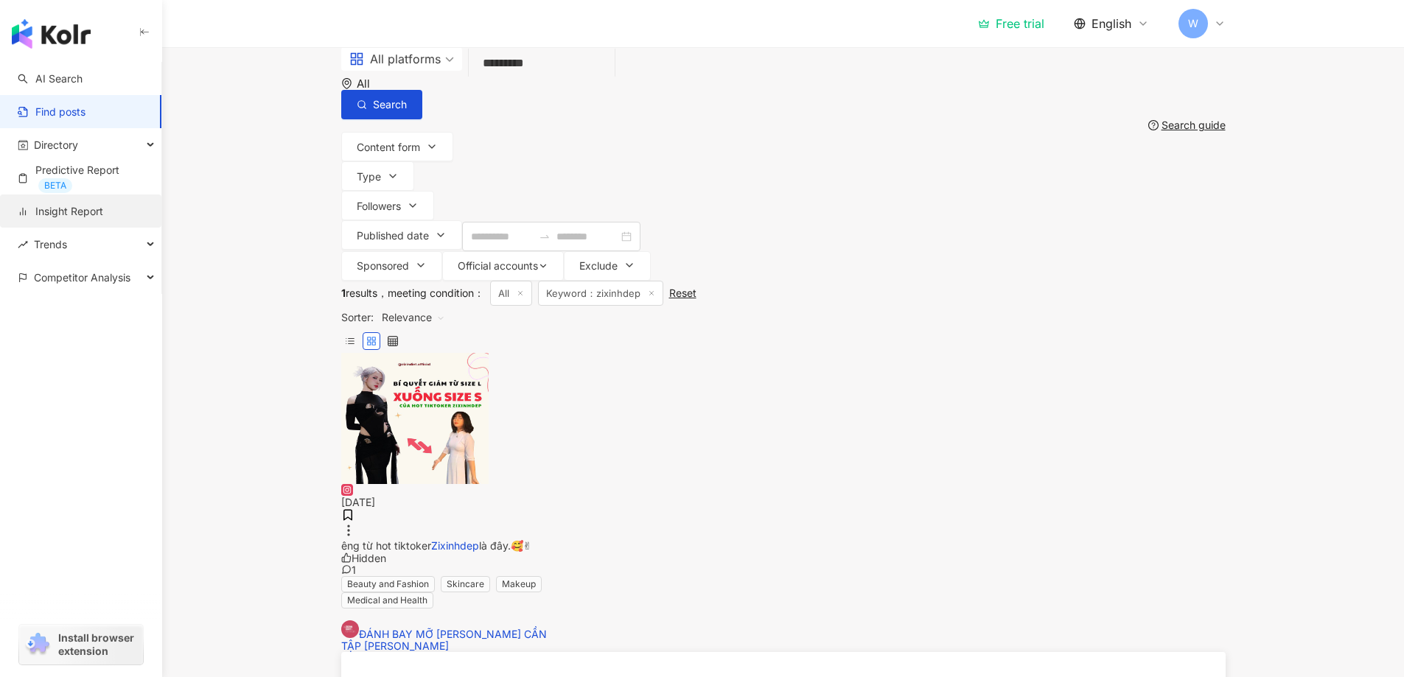
click at [99, 216] on link "Insight Report" at bounding box center [60, 211] width 85 height 15
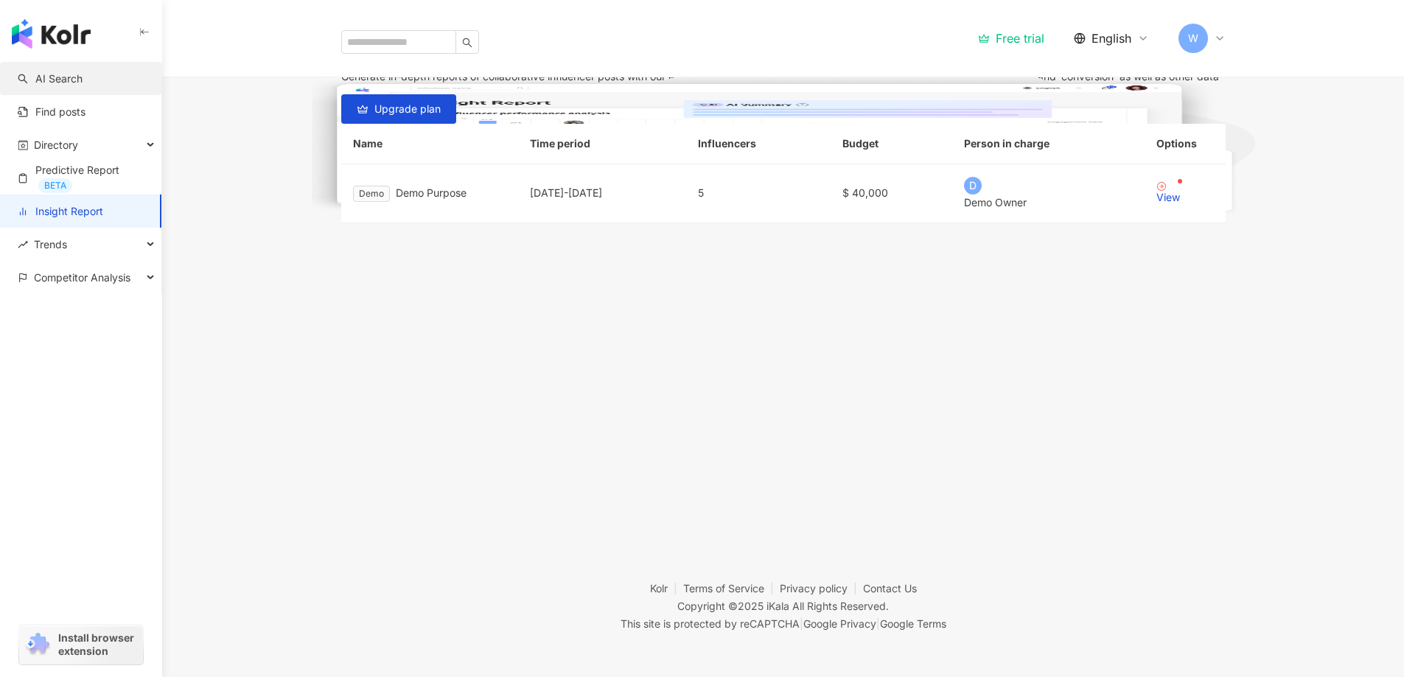
click at [69, 78] on link "AI Search" at bounding box center [50, 78] width 65 height 15
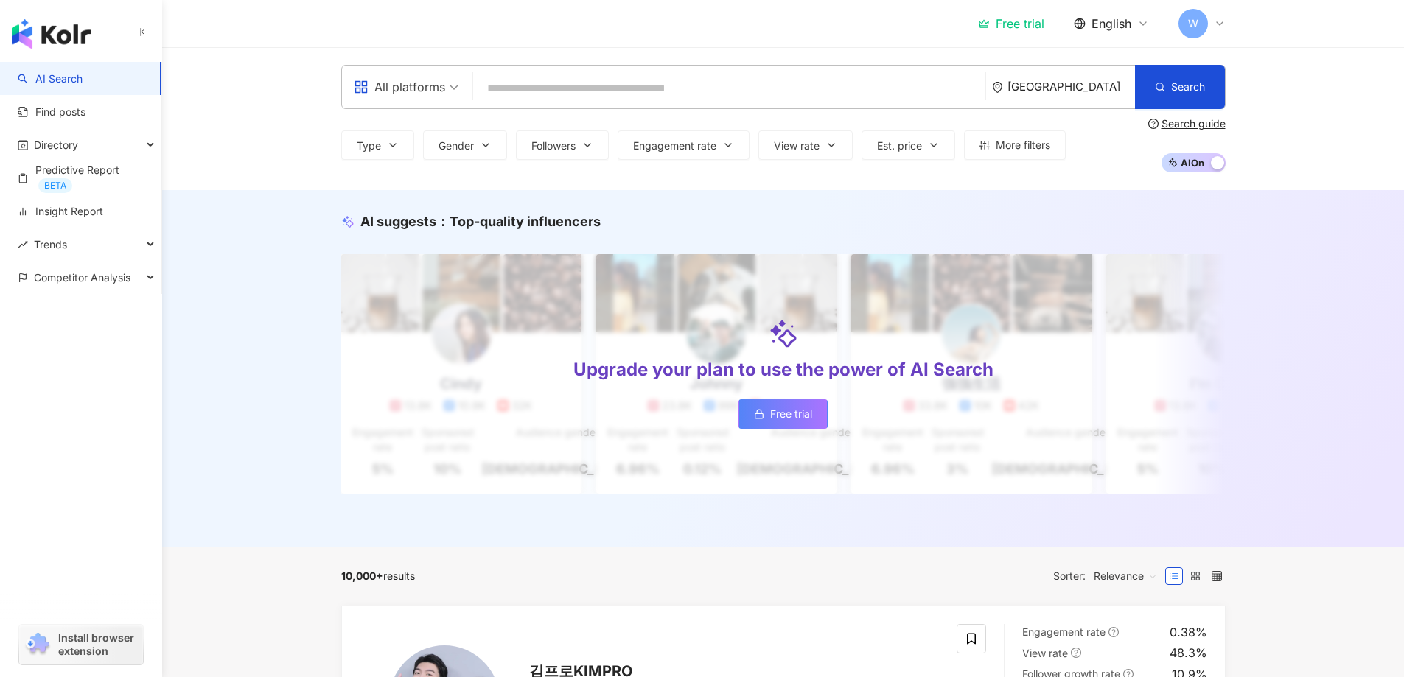
click at [73, 37] on img "button" at bounding box center [51, 33] width 79 height 29
click at [70, 39] on img "button" at bounding box center [51, 33] width 79 height 29
click at [63, 28] on img "button" at bounding box center [51, 33] width 79 height 29
click at [143, 31] on icon "button" at bounding box center [145, 33] width 12 height 12
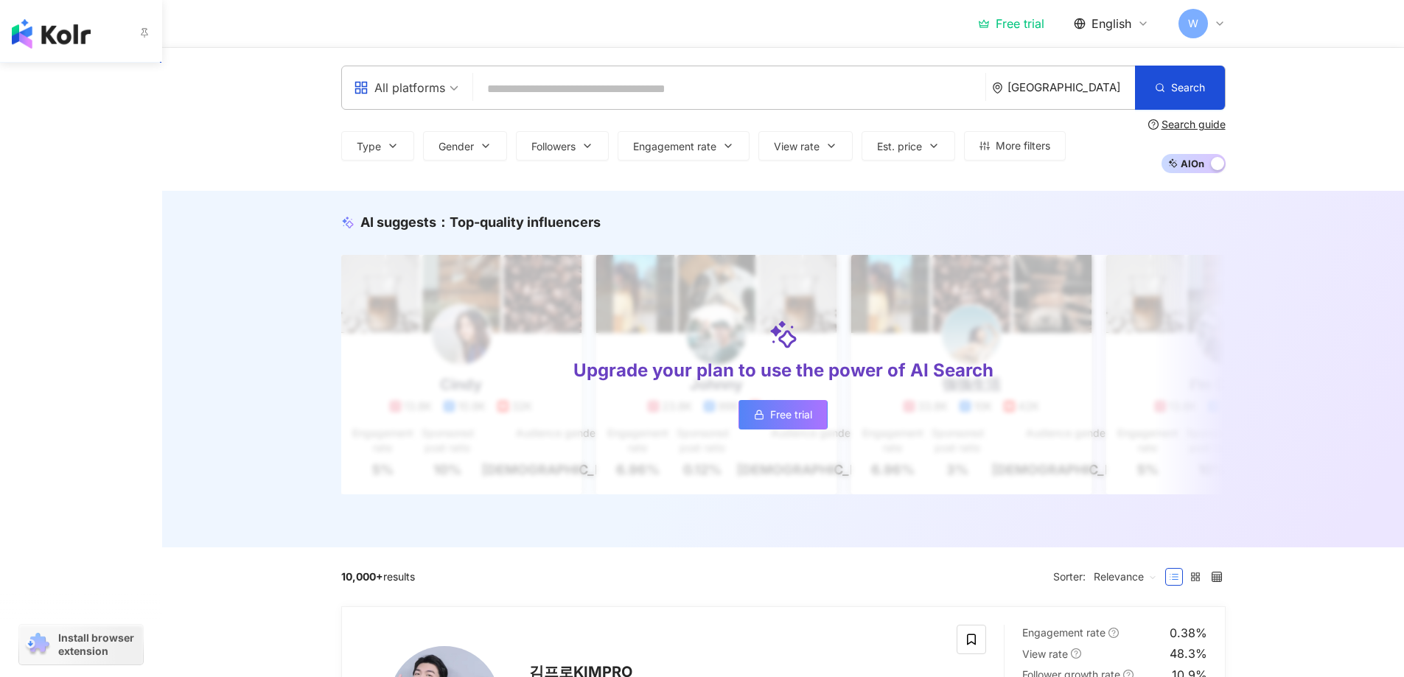
click at [34, 34] on img "button" at bounding box center [51, 33] width 79 height 29
click at [34, 35] on img "button" at bounding box center [51, 33] width 79 height 29
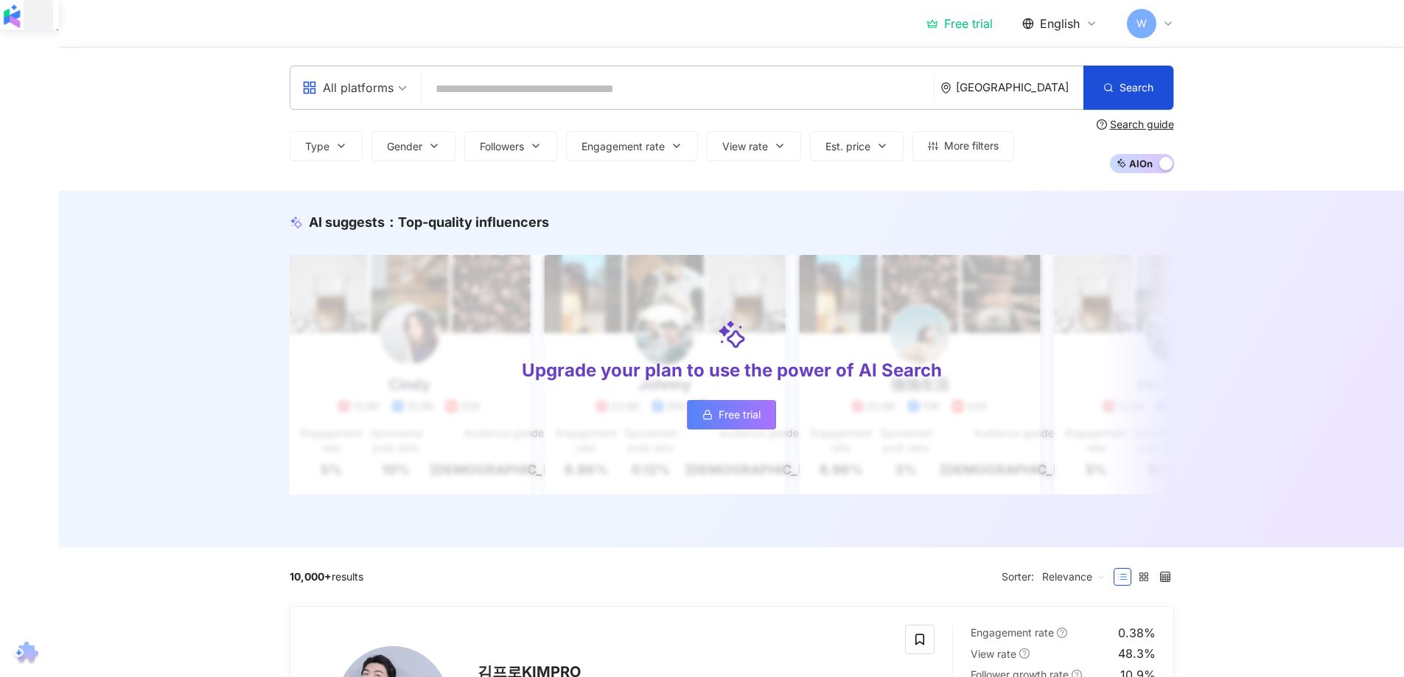
click at [460, 84] on input "search" at bounding box center [677, 89] width 500 height 28
paste input "*********"
type input "*********"
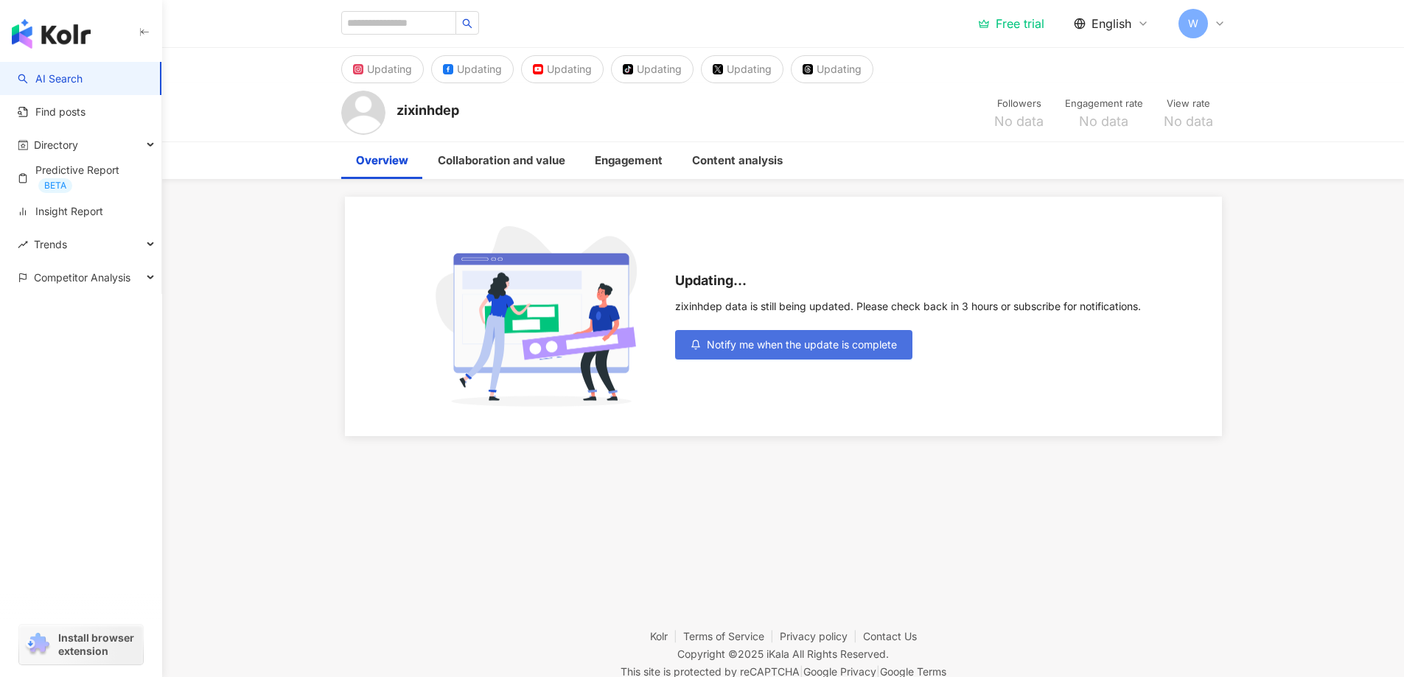
click at [787, 347] on span "Notify me when the update is complete" at bounding box center [802, 345] width 190 height 12
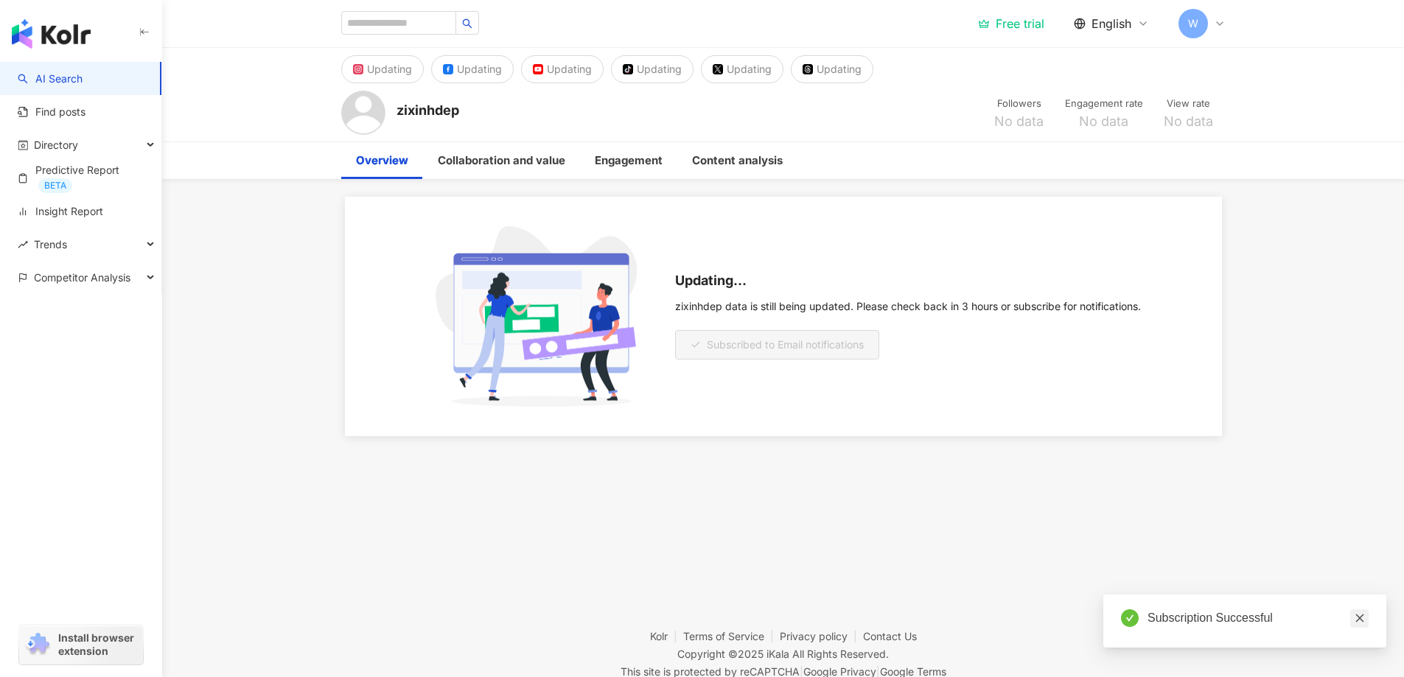
click at [1358, 617] on icon "close" at bounding box center [1359, 618] width 8 height 8
click at [376, 24] on input "search" at bounding box center [398, 23] width 115 height 24
click at [460, 110] on div "zixinhdep Followers No data Engagement rate No data View rate No data" at bounding box center [783, 112] width 943 height 58
drag, startPoint x: 463, startPoint y: 112, endPoint x: 396, endPoint y: 114, distance: 67.8
click at [396, 114] on div "zixinhdep Followers No data Engagement rate No data View rate No data" at bounding box center [783, 112] width 943 height 58
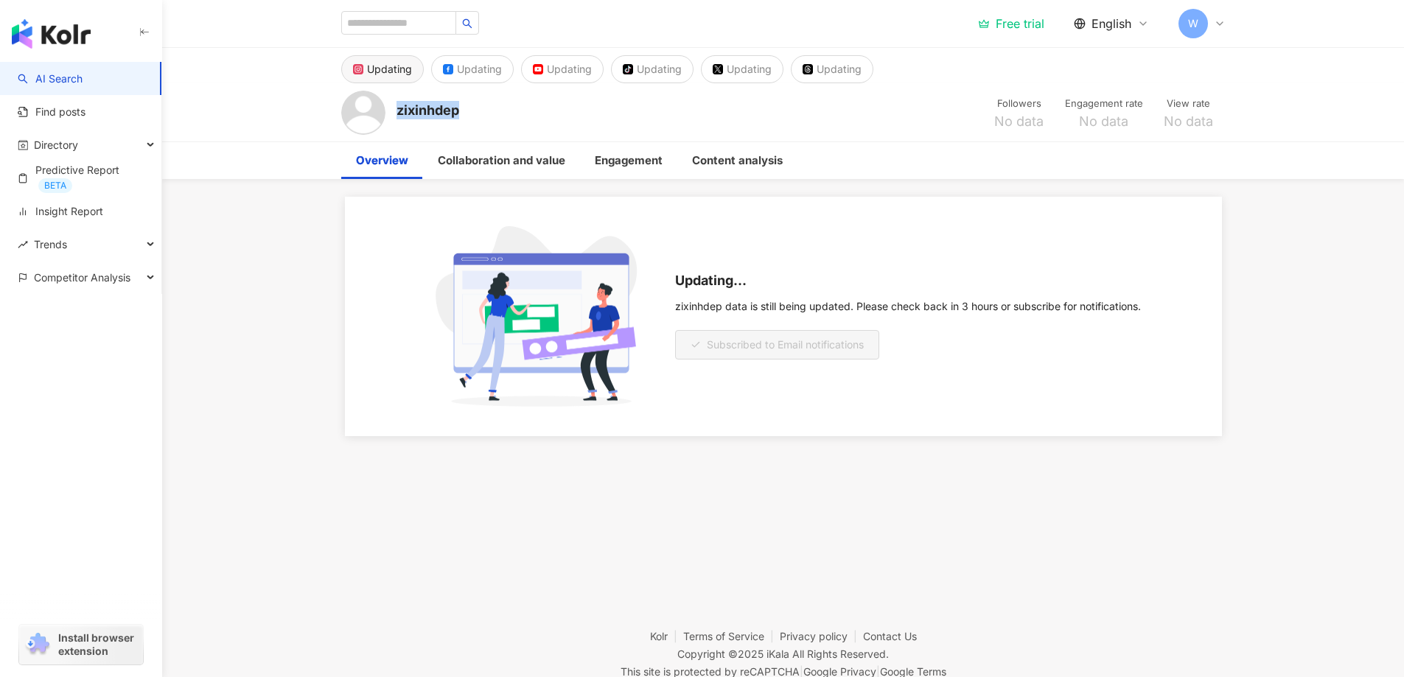
copy div "zixinhdep"
click at [371, 20] on input "search" at bounding box center [398, 23] width 115 height 24
paste input "*********"
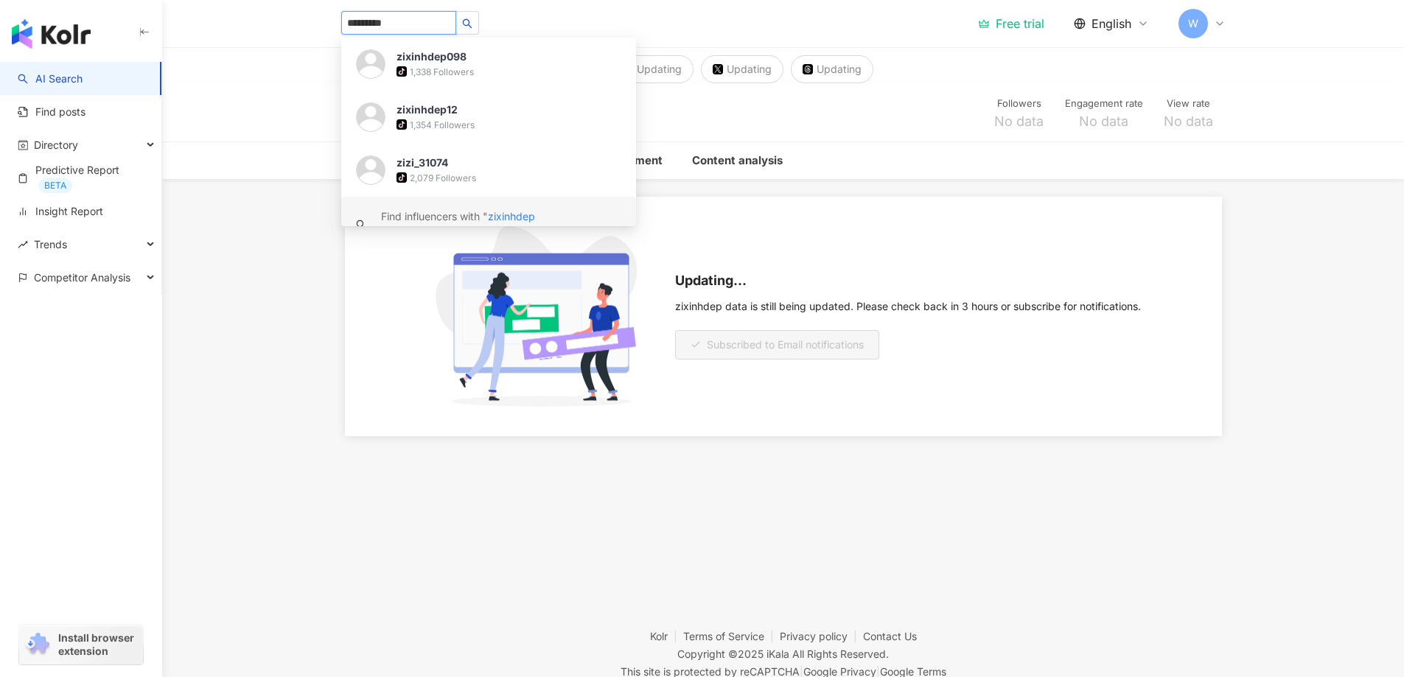
type input "*********"
click at [272, 256] on main "Updating Updating Updating tiktok-icon Updating Updating Updating zixinhdep Fol…" at bounding box center [782, 242] width 1241 height 388
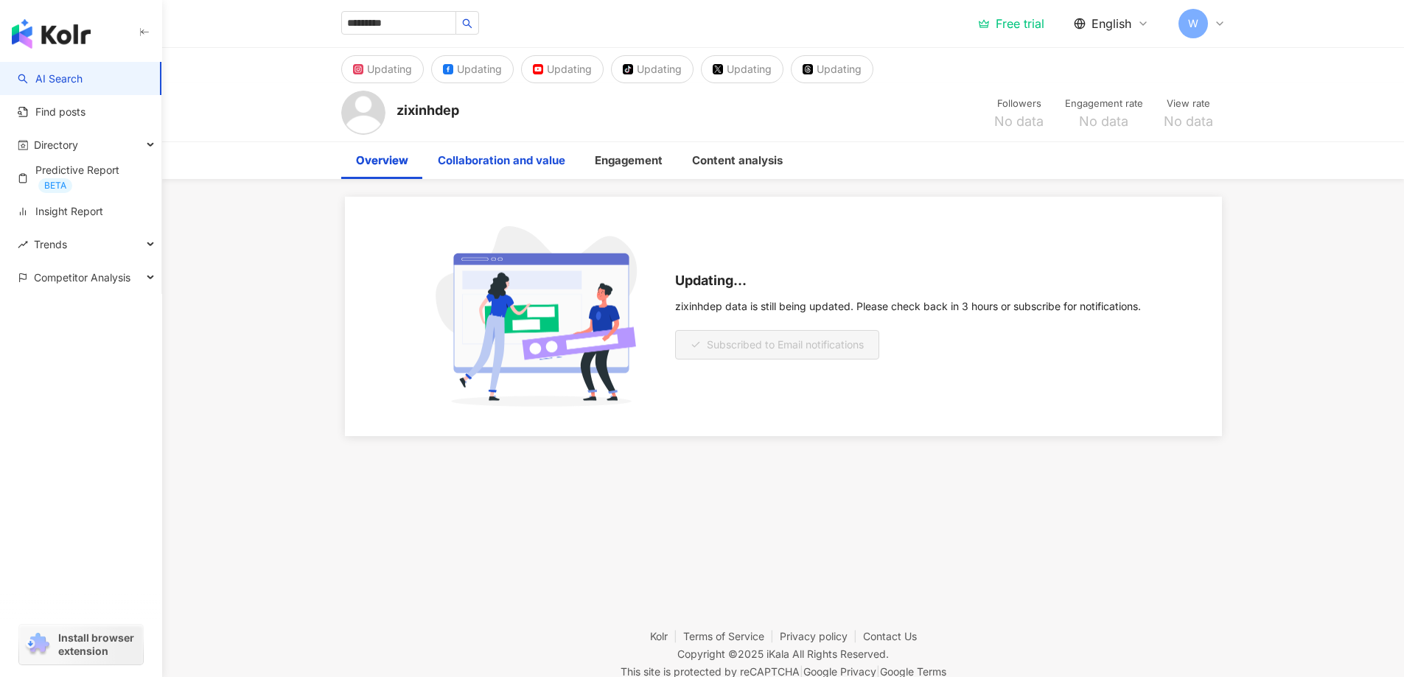
click at [490, 162] on div "Collaboration and value" at bounding box center [501, 161] width 127 height 18
click at [632, 156] on div "Engagement" at bounding box center [629, 161] width 68 height 18
click at [67, 37] on img "button" at bounding box center [51, 33] width 79 height 29
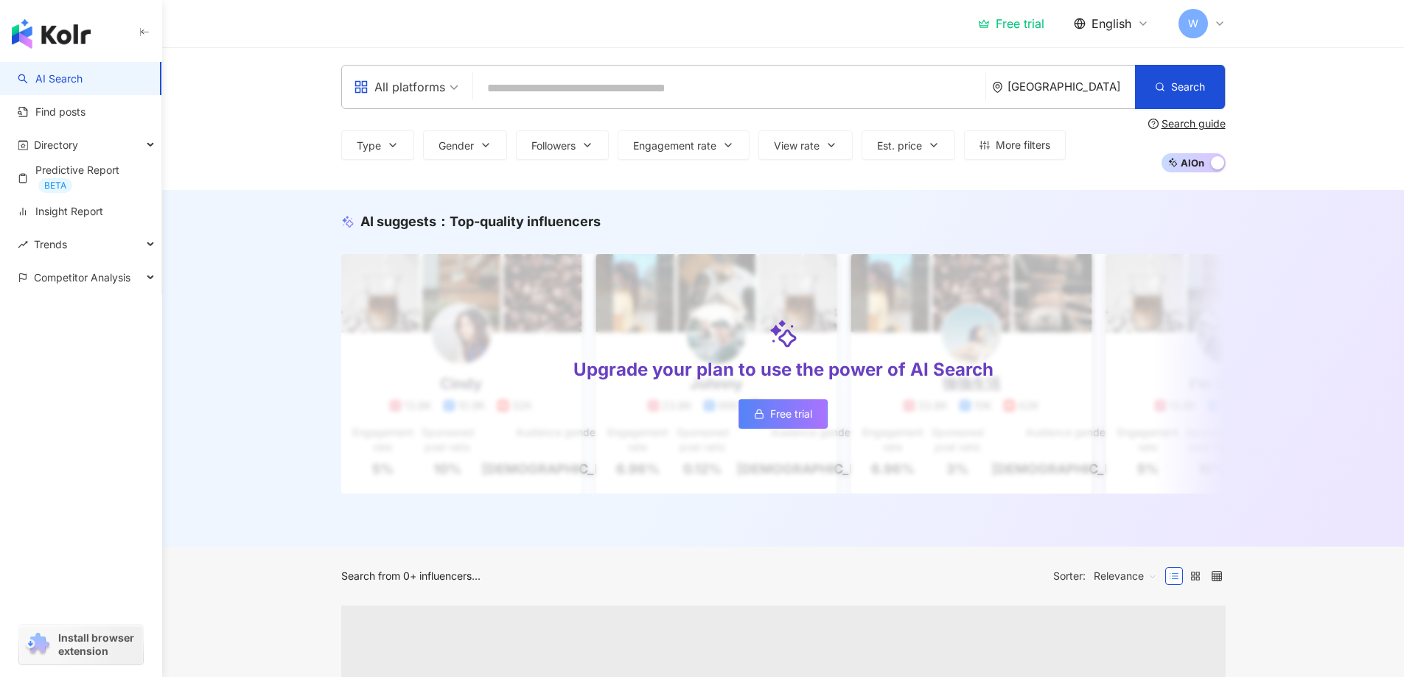
click at [510, 91] on input "search" at bounding box center [729, 88] width 500 height 28
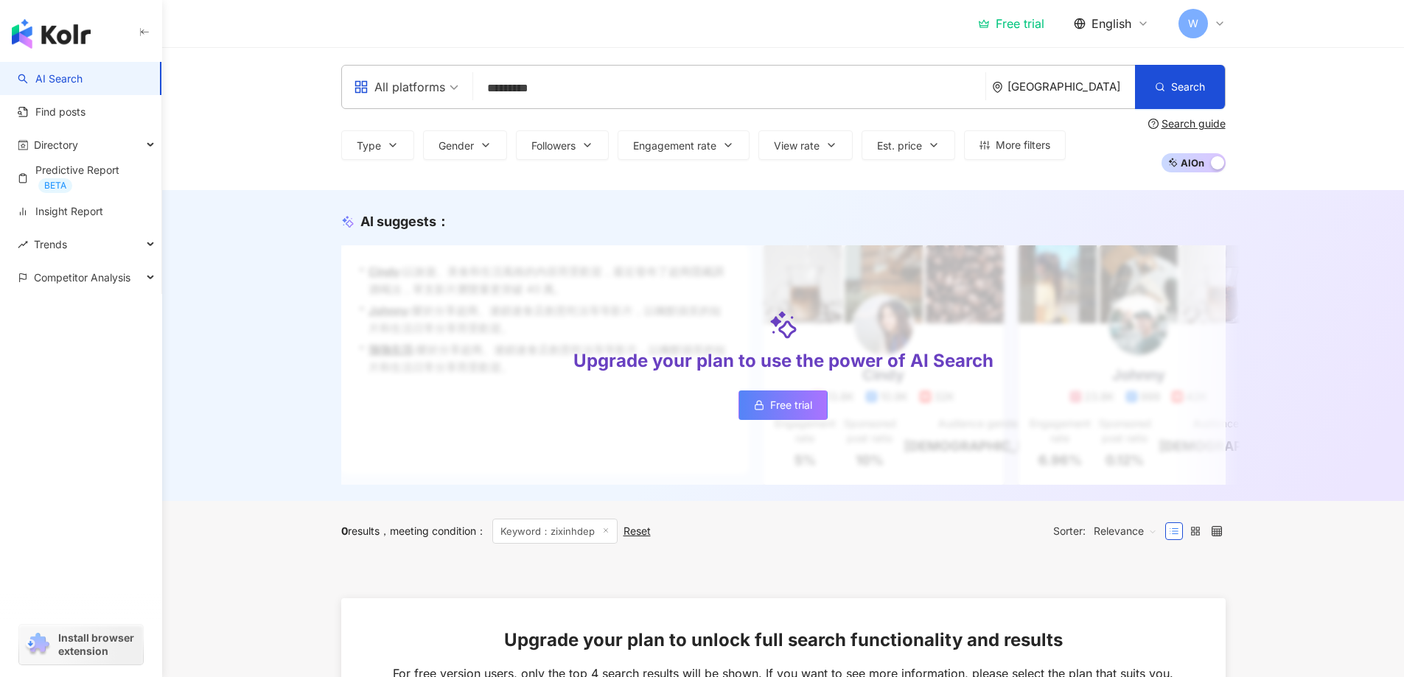
type input "*********"
click at [1070, 95] on div "South Korea" at bounding box center [1063, 87] width 143 height 43
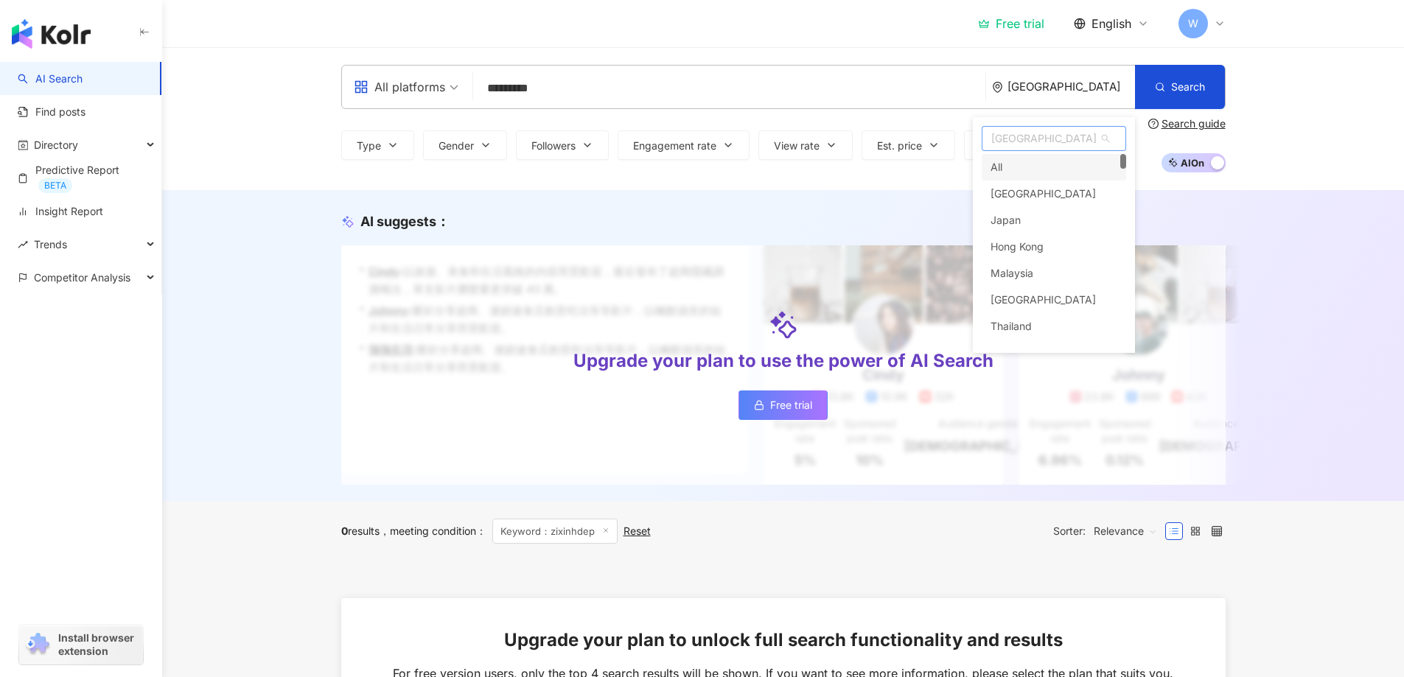
click at [1040, 166] on div "All" at bounding box center [1053, 167] width 144 height 27
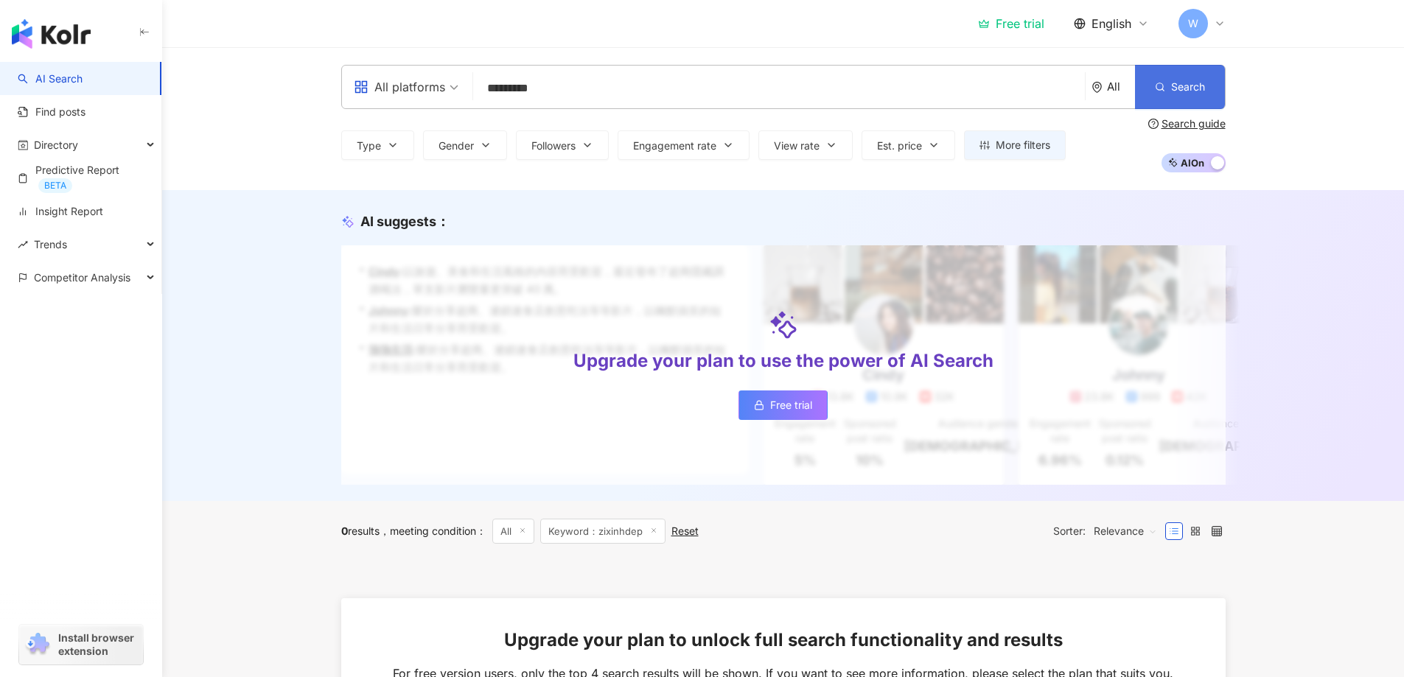
click at [1180, 81] on span "Search" at bounding box center [1188, 87] width 34 height 12
click at [1176, 91] on span "Search" at bounding box center [1188, 87] width 34 height 12
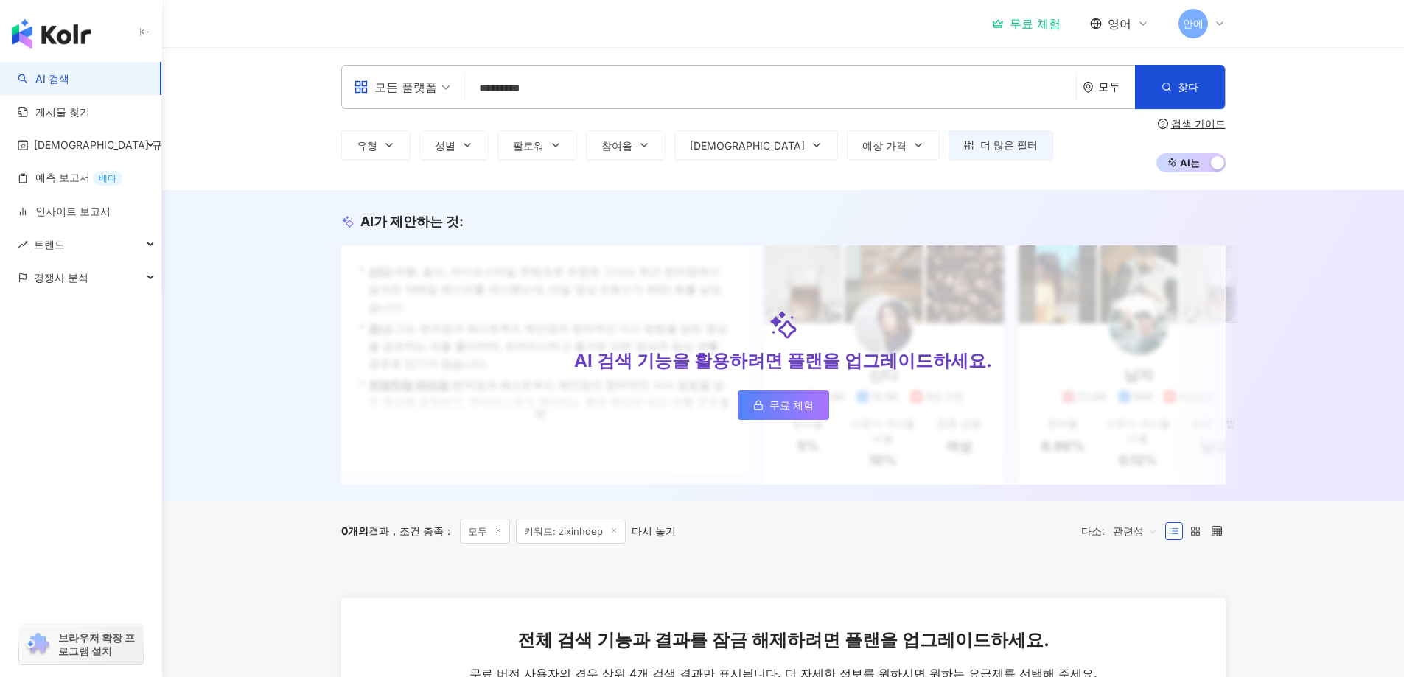
click at [539, 86] on input "*********" at bounding box center [770, 88] width 599 height 28
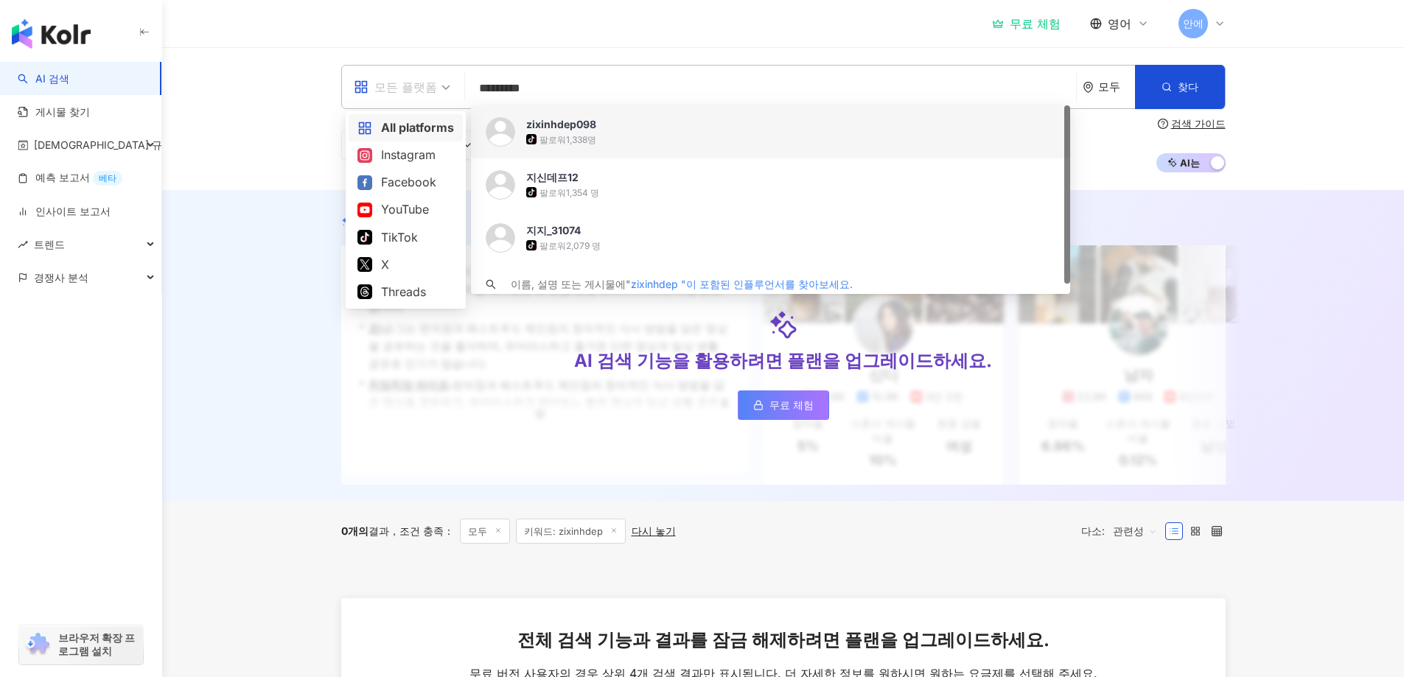
click at [431, 91] on font "모든 플랫폼" at bounding box center [405, 87] width 63 height 15
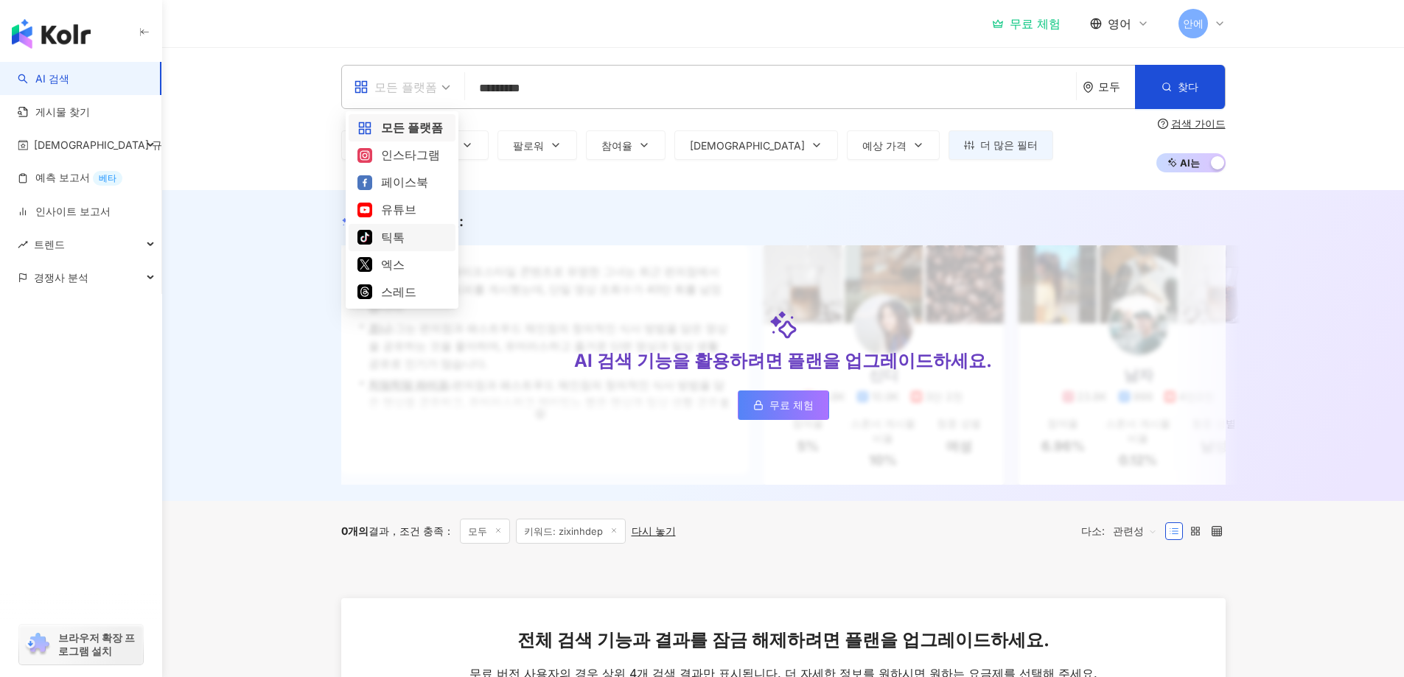
click at [388, 234] on font "틱톡" at bounding box center [393, 237] width 24 height 15
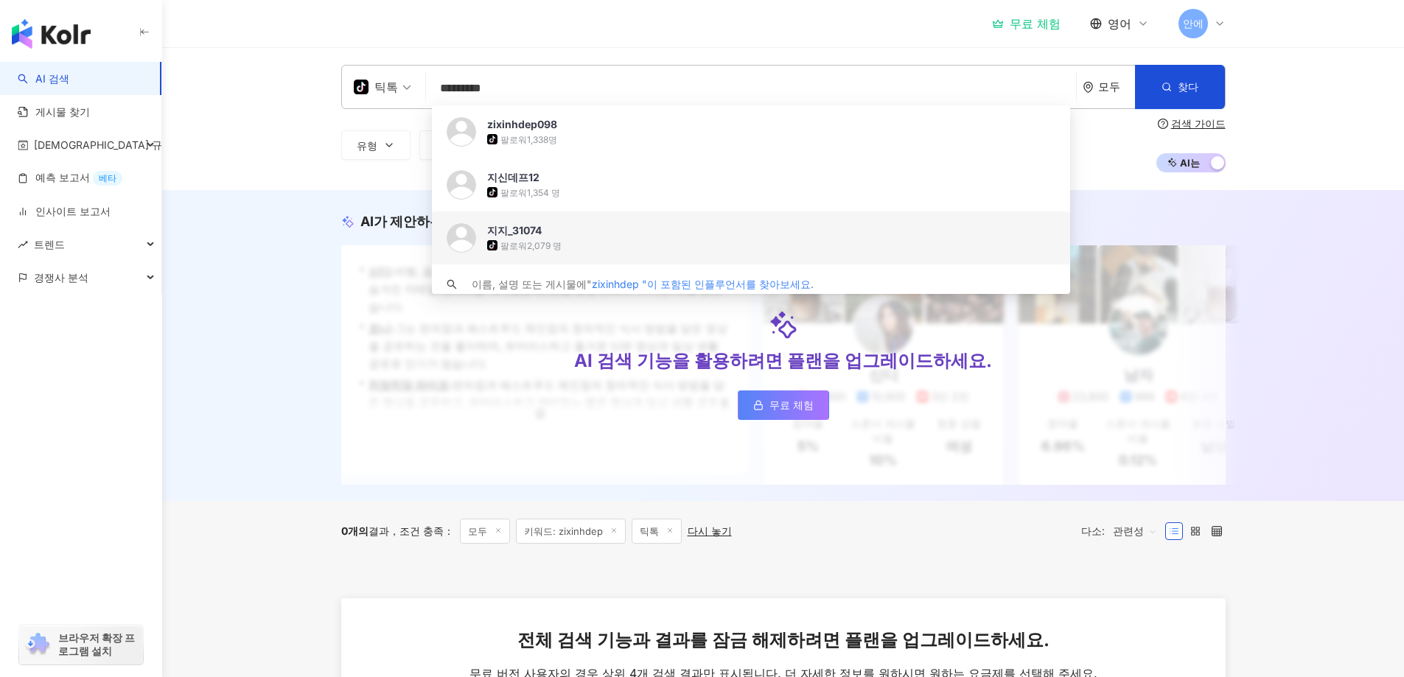
scroll to position [10, 0]
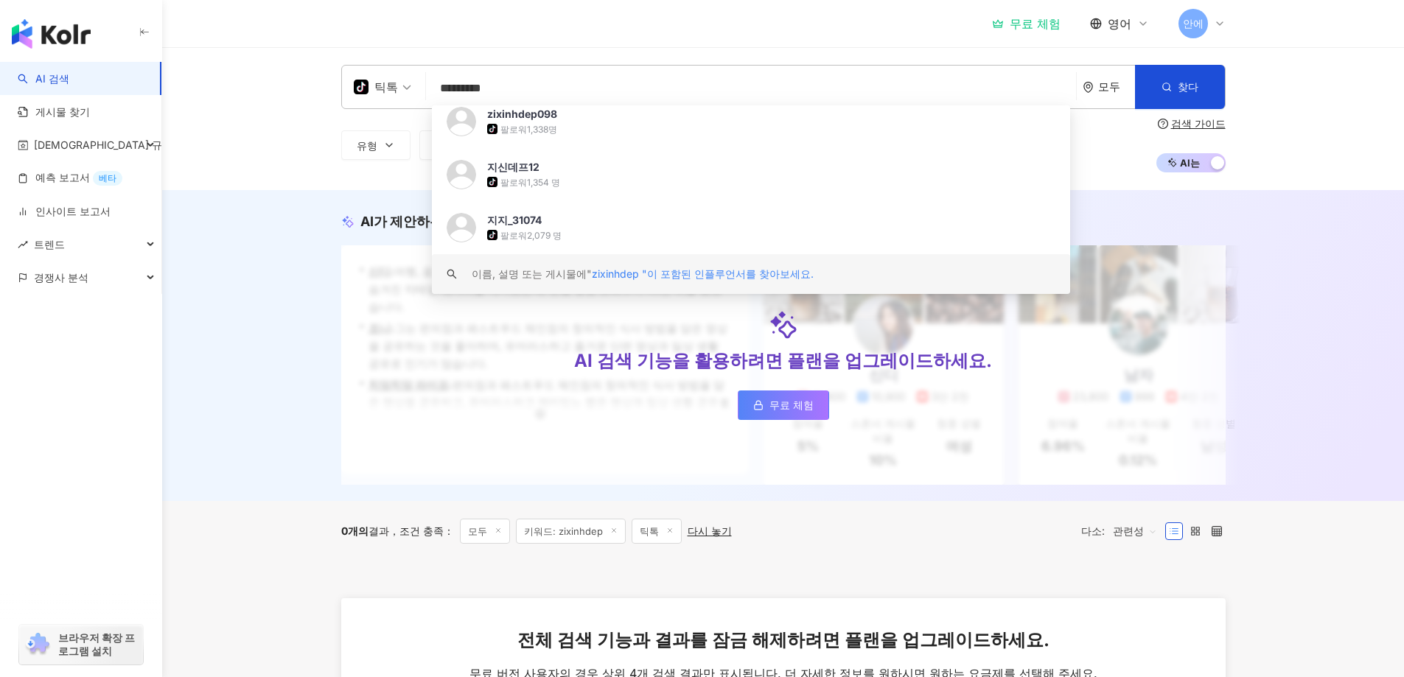
click at [671, 277] on font "zixinhdep "이 포함된 인플루언서를 찾아보세요." at bounding box center [703, 273] width 222 height 13
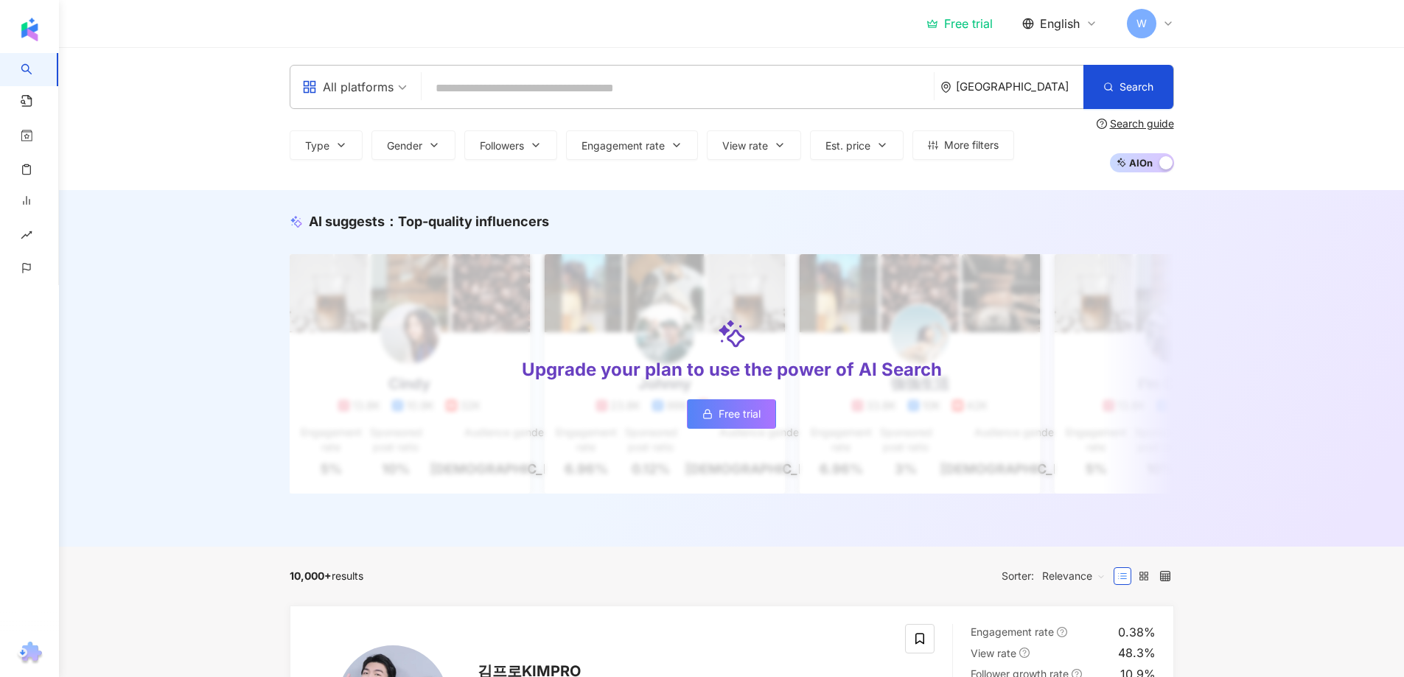
click at [472, 80] on input "search" at bounding box center [677, 88] width 500 height 28
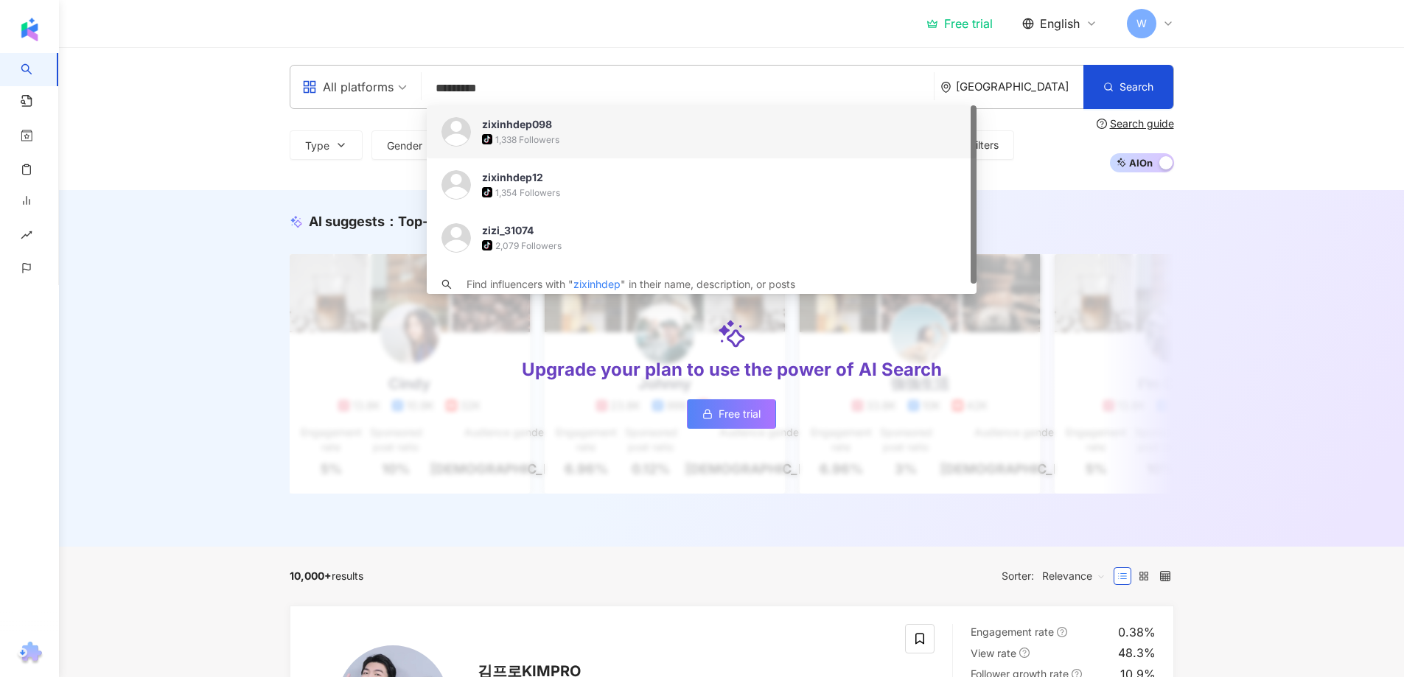
type input "*********"
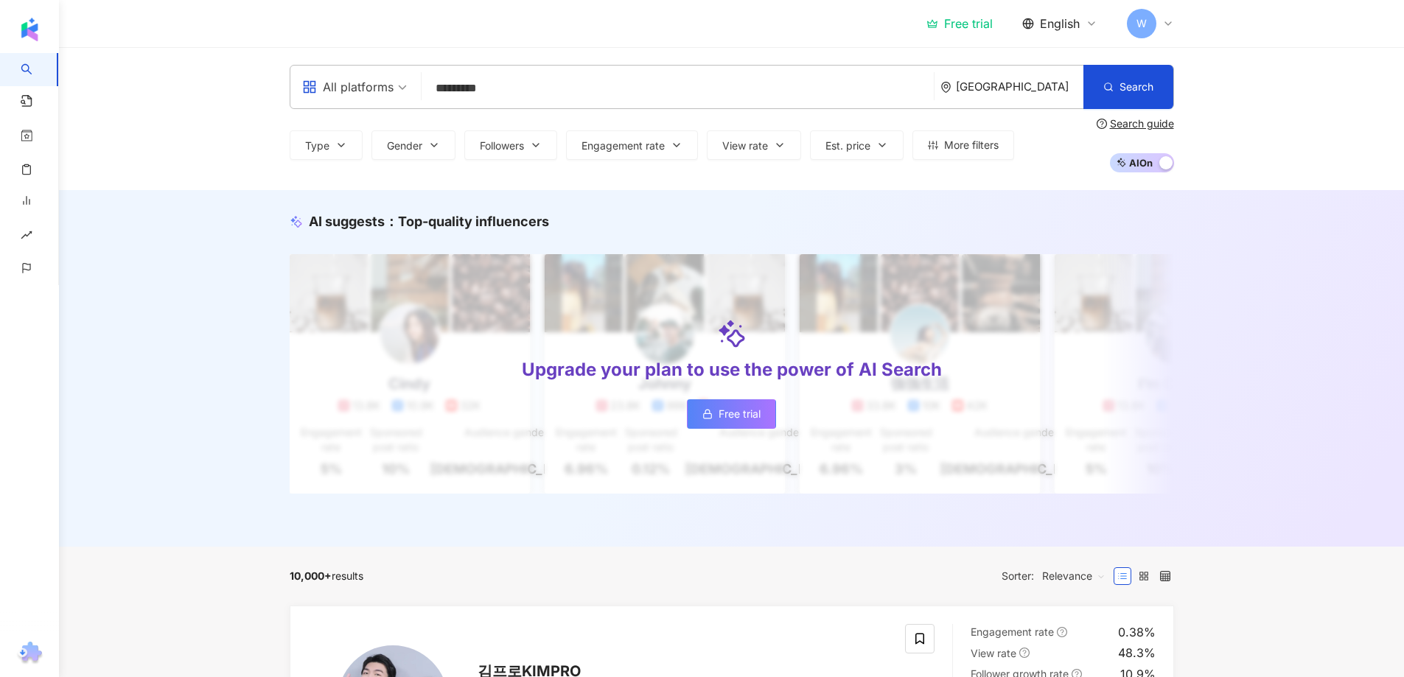
click at [1037, 93] on div "[GEOGRAPHIC_DATA]" at bounding box center [1019, 86] width 127 height 13
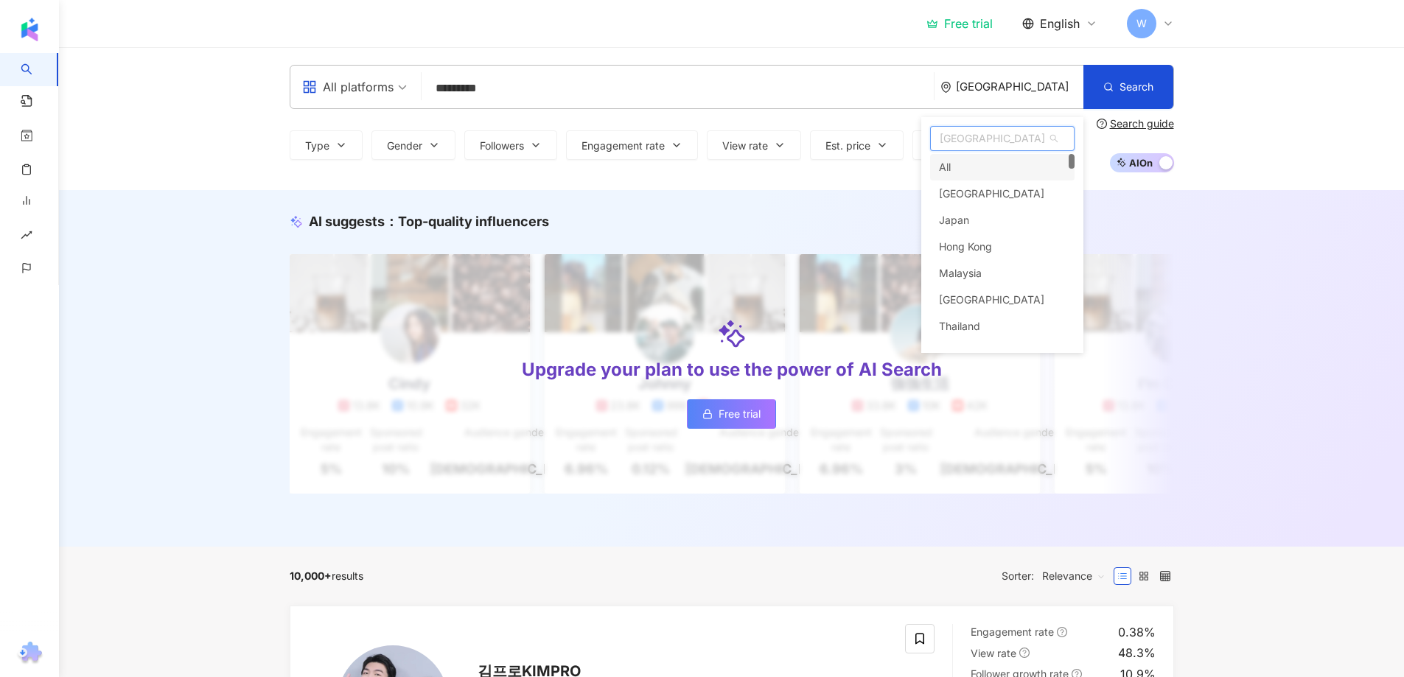
click at [991, 170] on div "All" at bounding box center [1002, 167] width 144 height 27
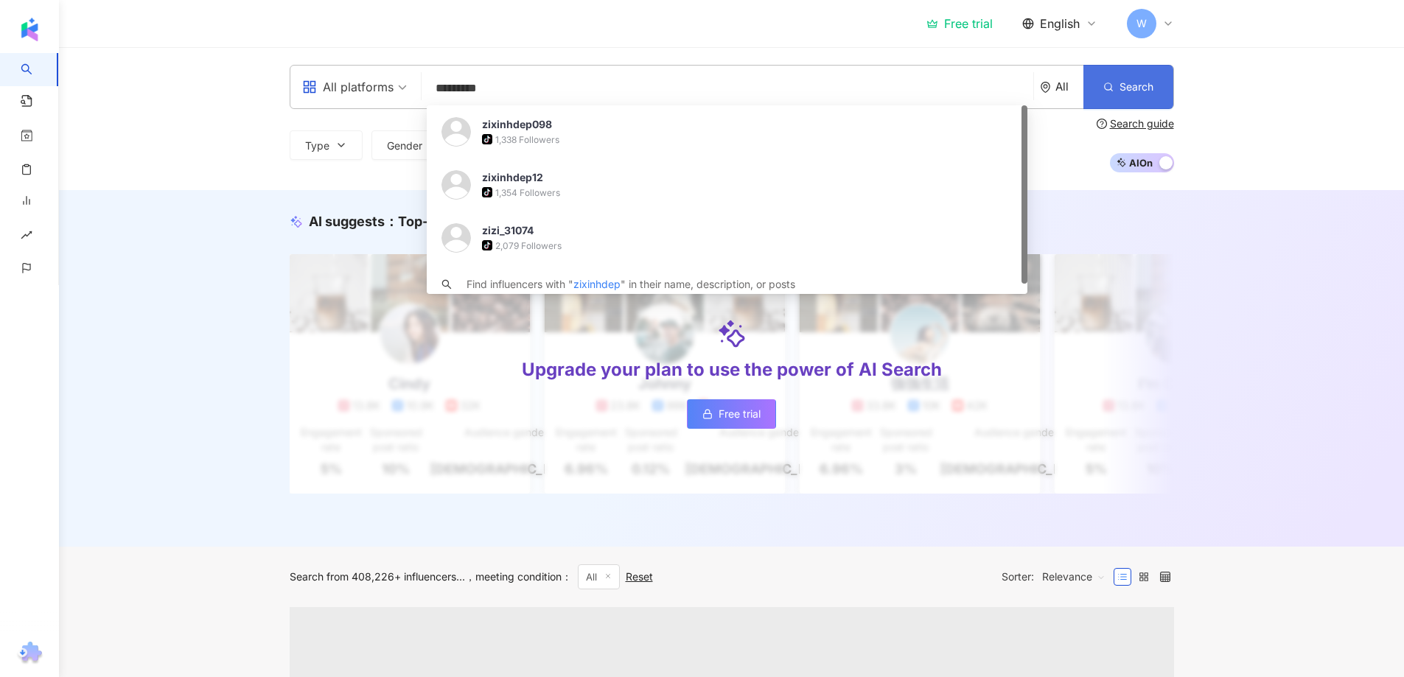
click at [1097, 82] on button "Search" at bounding box center [1128, 87] width 90 height 44
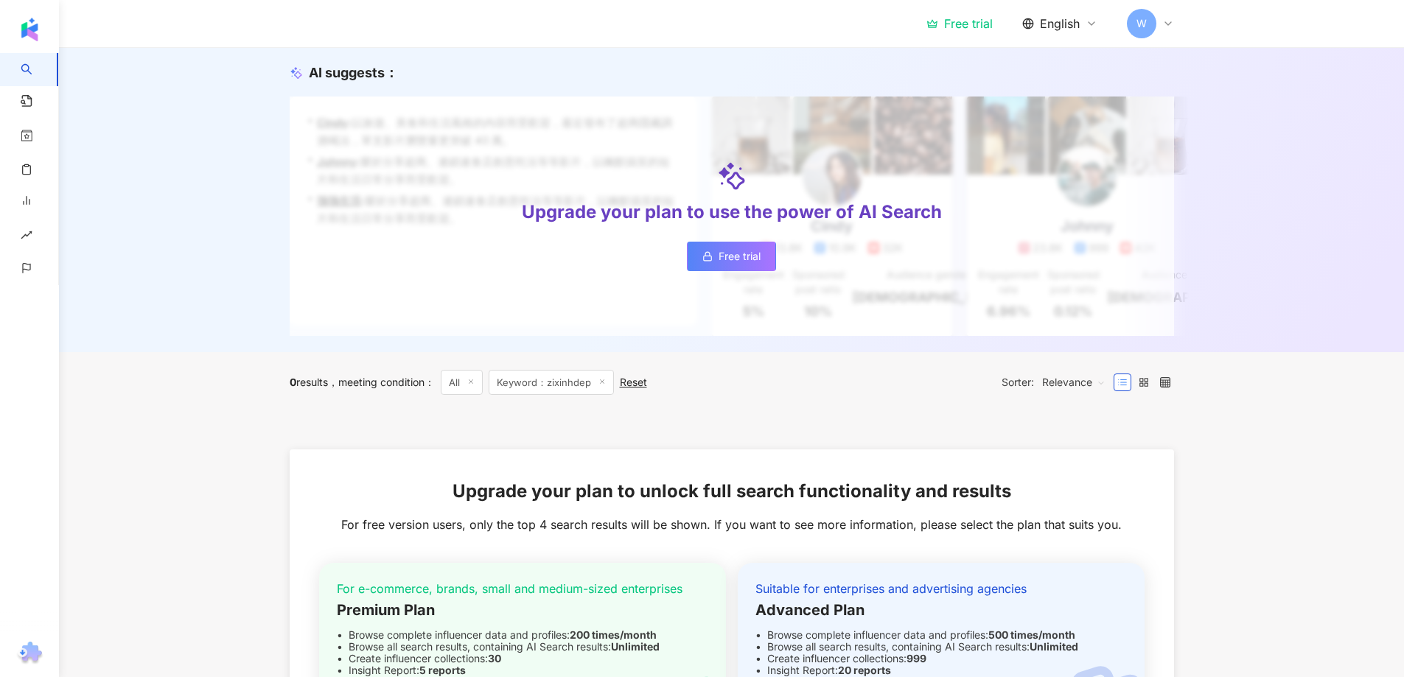
scroll to position [147, 0]
click at [740, 257] on span "Free trial" at bounding box center [739, 258] width 42 height 12
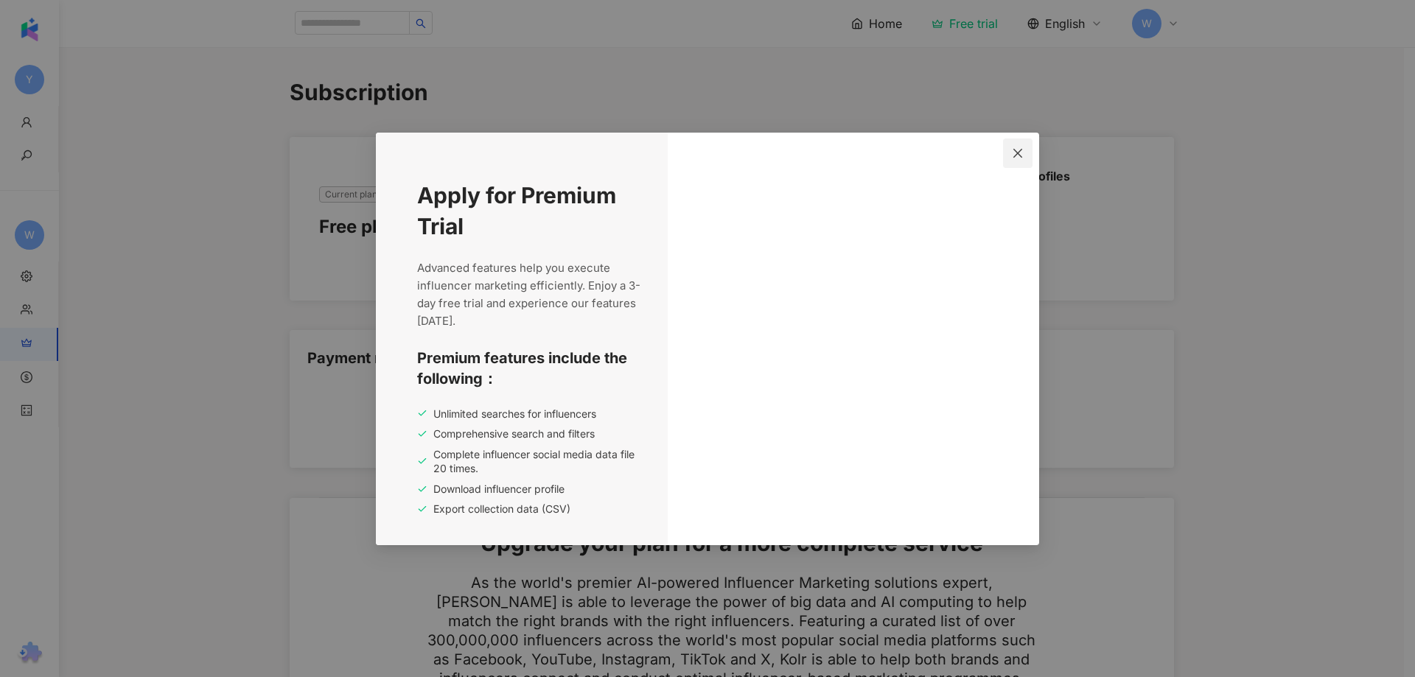
click at [1018, 153] on icon "close" at bounding box center [1017, 153] width 9 height 9
